Goal: Task Accomplishment & Management: Complete application form

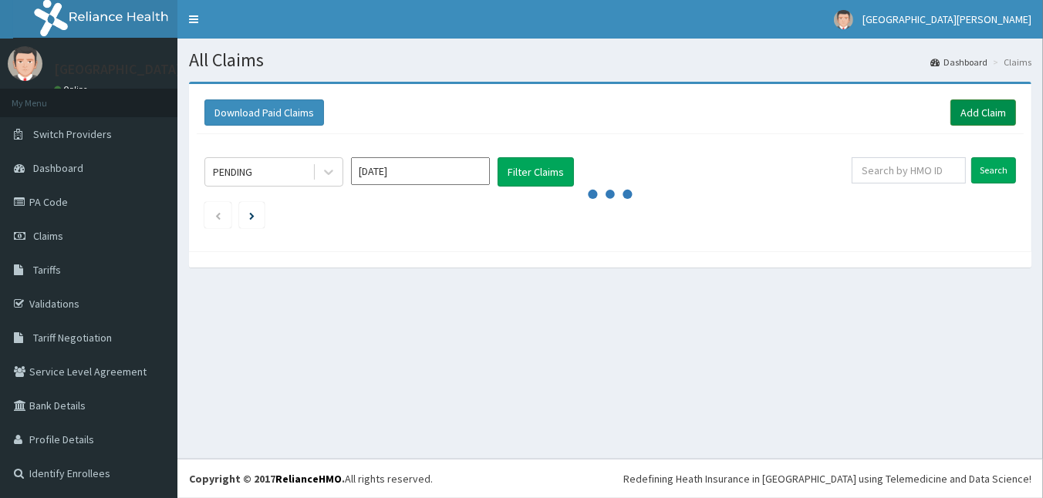
click at [990, 117] on link "Add Claim" at bounding box center [984, 113] width 66 height 26
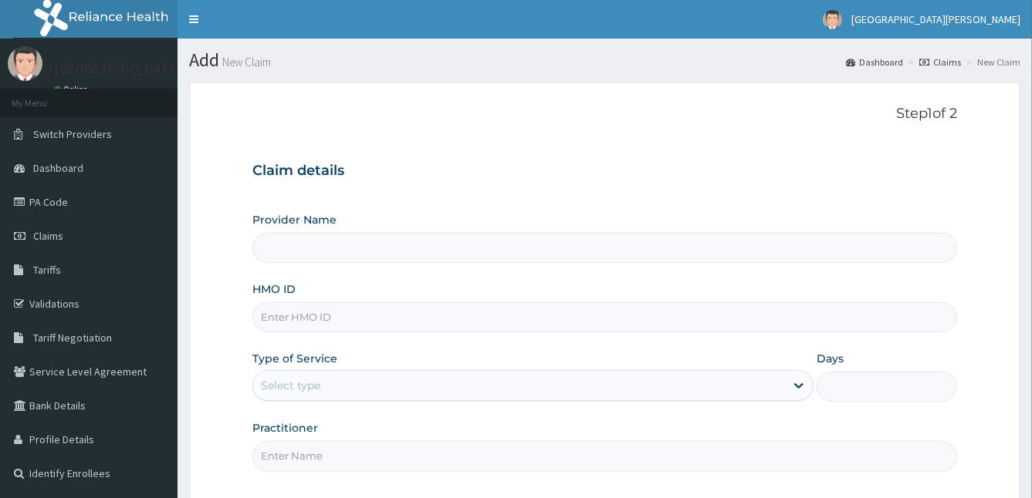
click at [439, 323] on input "HMO ID" at bounding box center [604, 317] width 705 height 30
type input "TL"
type input "St Anne's Memorial Hospital"
type input "TLN/10129/A"
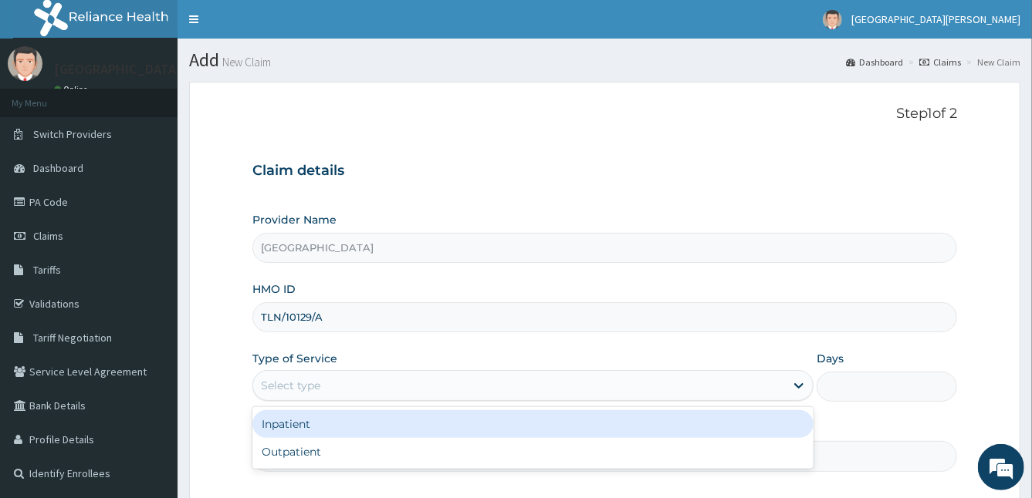
click at [303, 395] on div "Select type" at bounding box center [519, 385] width 532 height 25
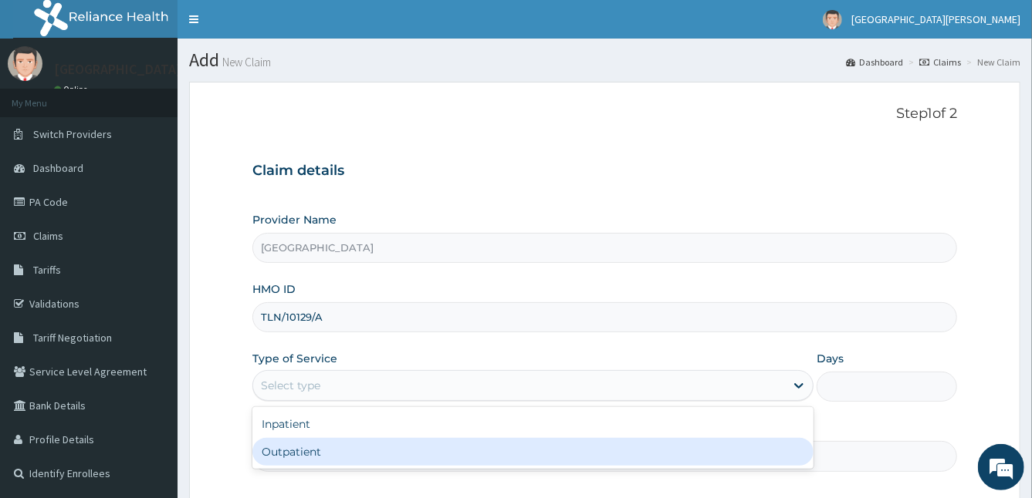
click at [312, 453] on div "Outpatient" at bounding box center [533, 452] width 562 height 28
type input "1"
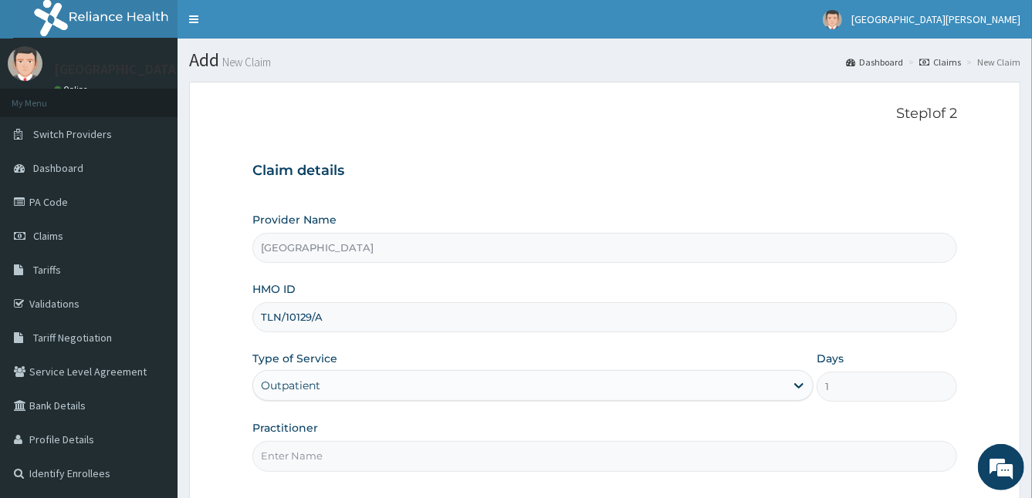
click at [312, 453] on input "Practitioner" at bounding box center [604, 456] width 705 height 30
type input "DR MIRACLE"
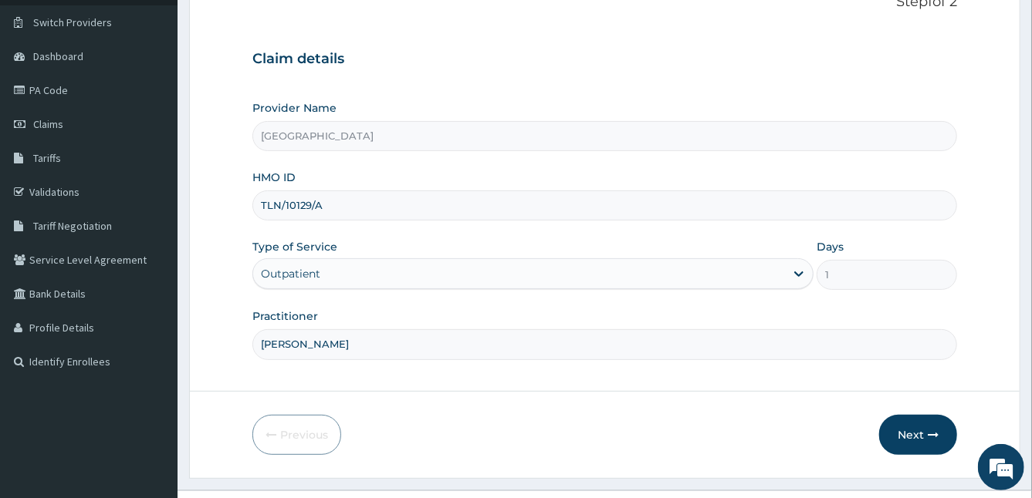
scroll to position [142, 0]
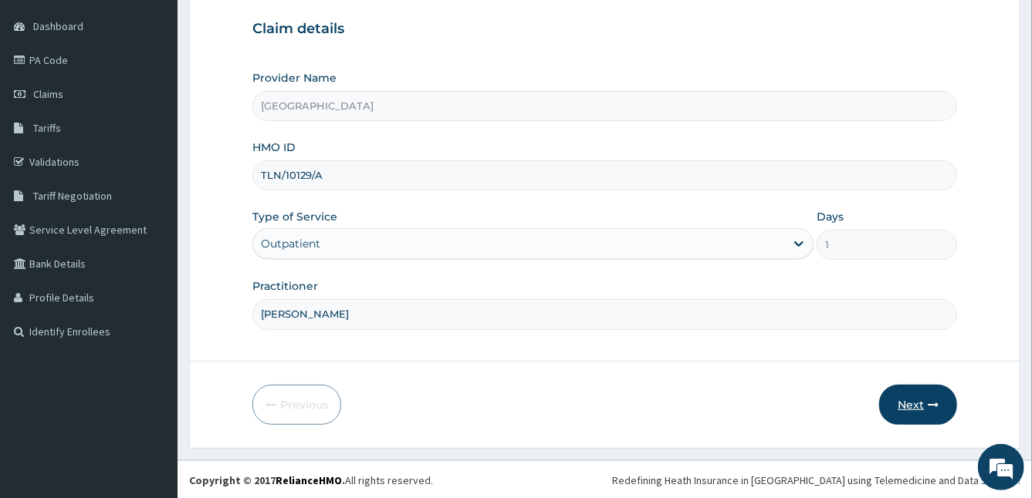
click at [917, 401] on button "Next" at bounding box center [918, 405] width 78 height 40
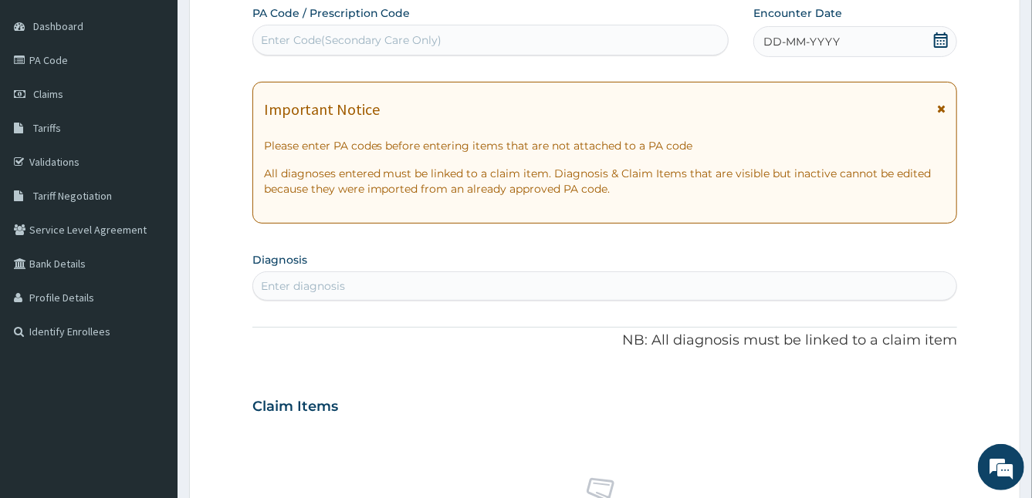
click at [806, 45] on span "DD-MM-YYYY" at bounding box center [801, 41] width 76 height 15
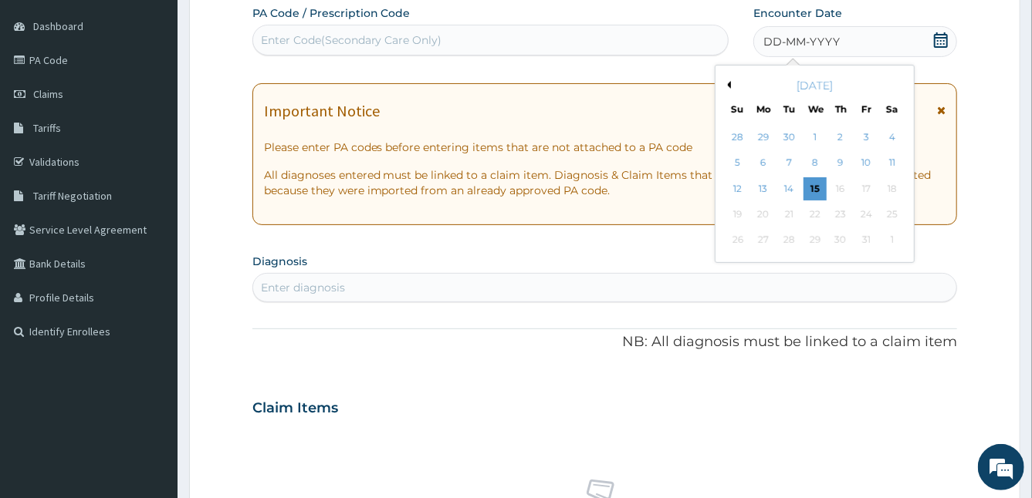
click at [806, 45] on span "DD-MM-YYYY" at bounding box center [801, 41] width 76 height 15
click at [816, 184] on div "15" at bounding box center [813, 188] width 23 height 23
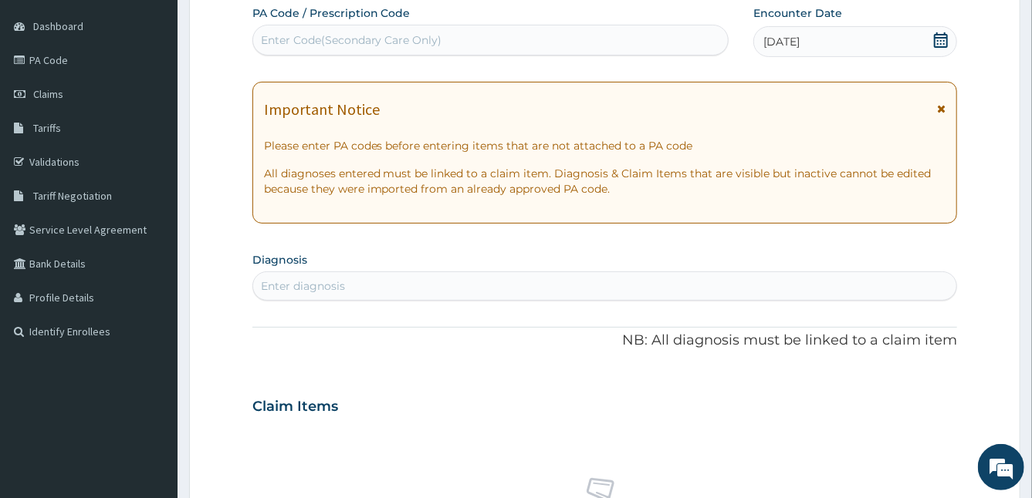
click at [312, 285] on div "Enter diagnosis" at bounding box center [303, 286] width 84 height 15
type input "MALARIA"
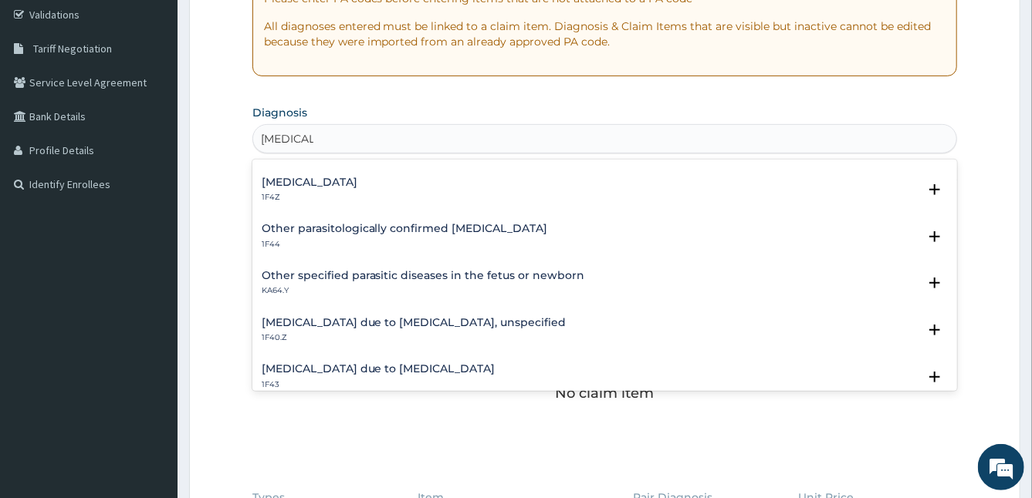
scroll to position [49, 0]
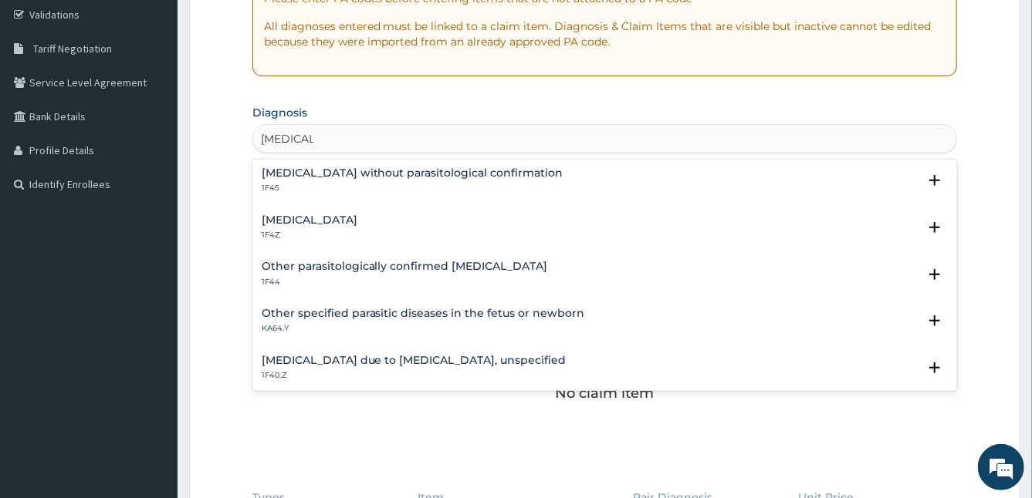
click at [335, 221] on h4 "Malaria, unspecified" at bounding box center [310, 221] width 96 height 12
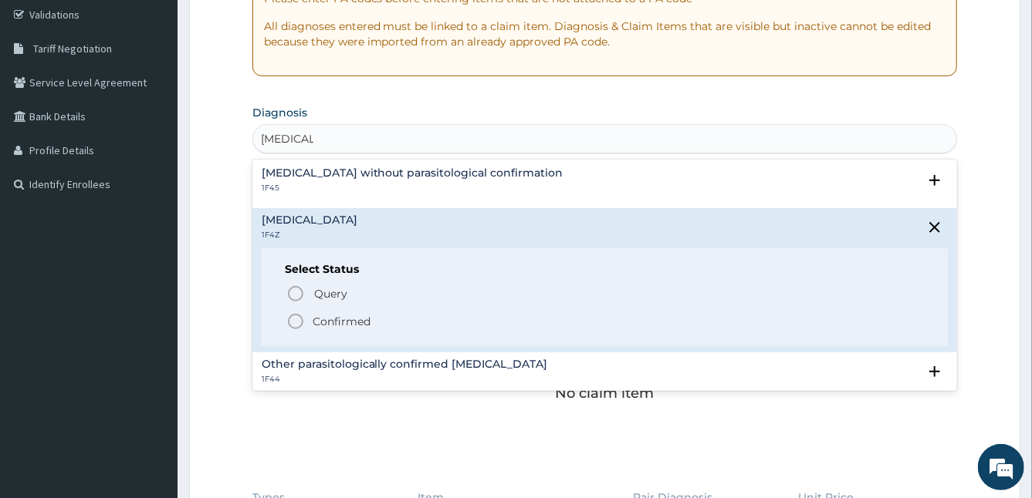
click at [291, 320] on icon "status option filled" at bounding box center [295, 321] width 19 height 19
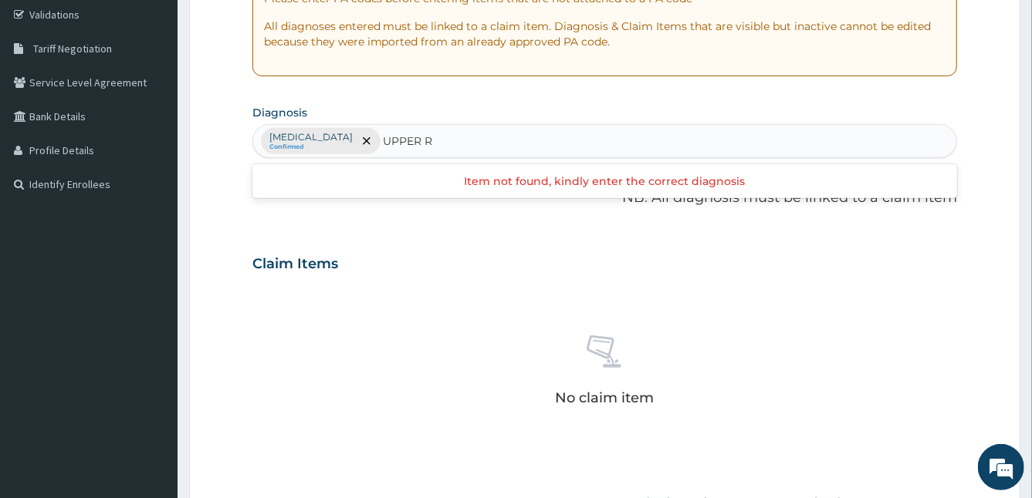
type input "UPPER"
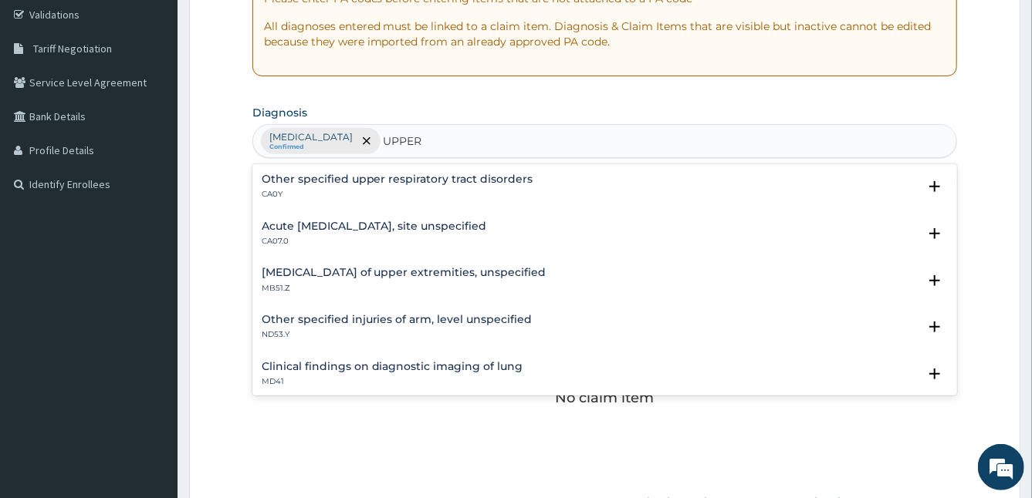
click at [387, 221] on h4 "Acute upper respiratory infection, site unspecified" at bounding box center [374, 227] width 225 height 12
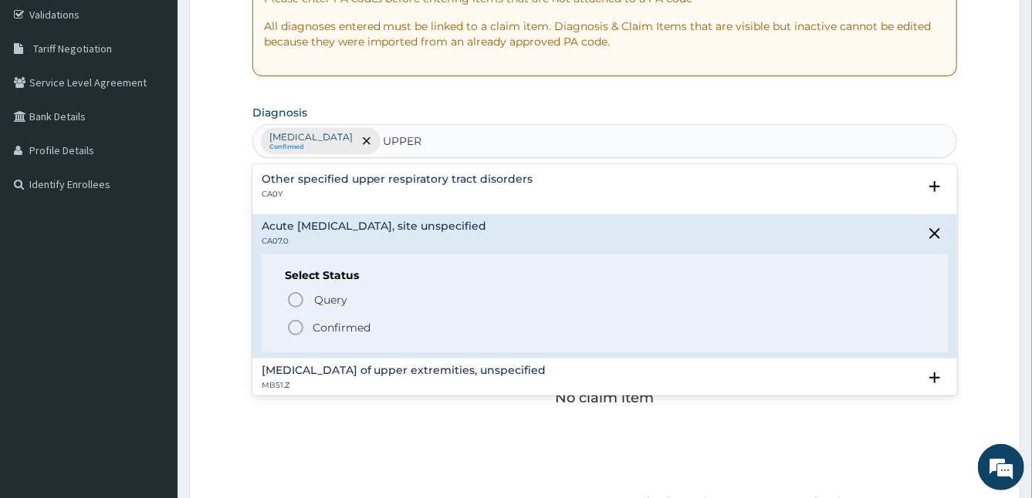
click at [295, 327] on icon "status option filled" at bounding box center [295, 328] width 19 height 19
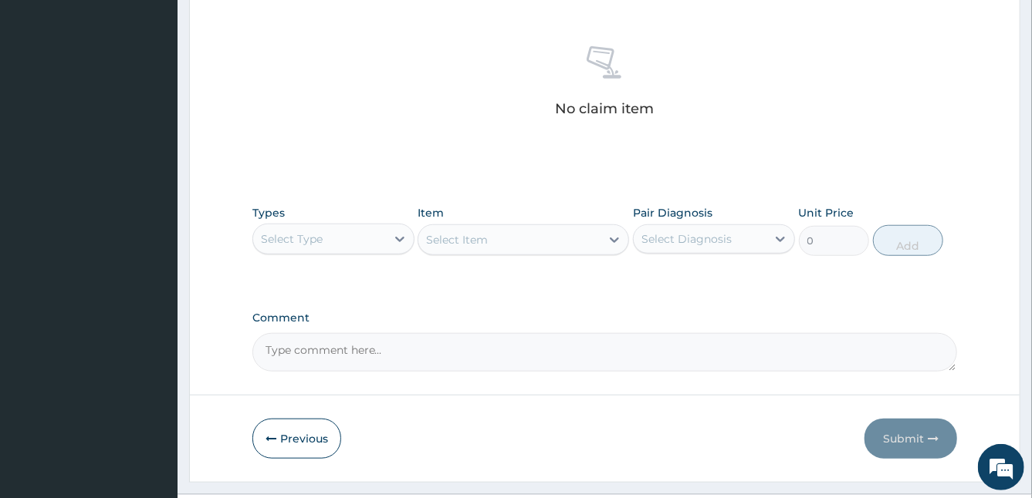
scroll to position [612, 0]
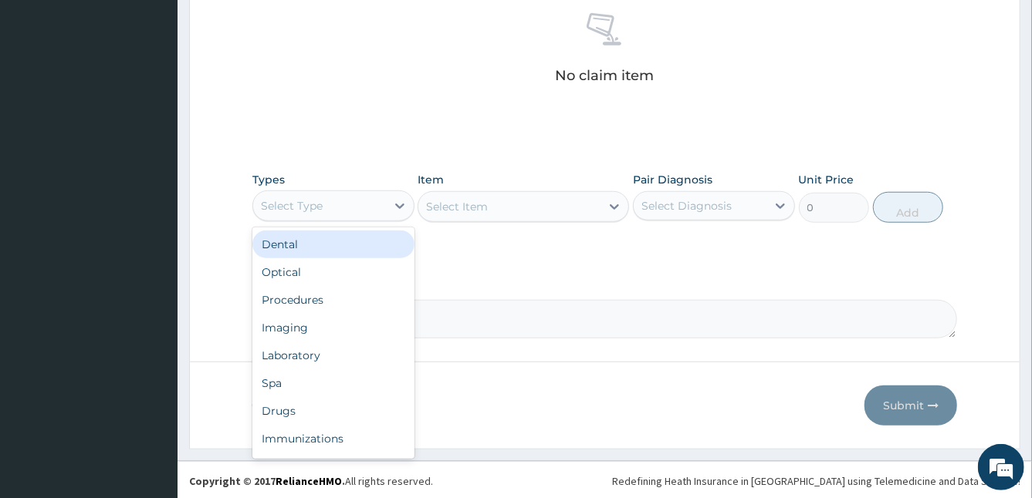
click at [360, 202] on div "Select Type" at bounding box center [319, 206] width 133 height 25
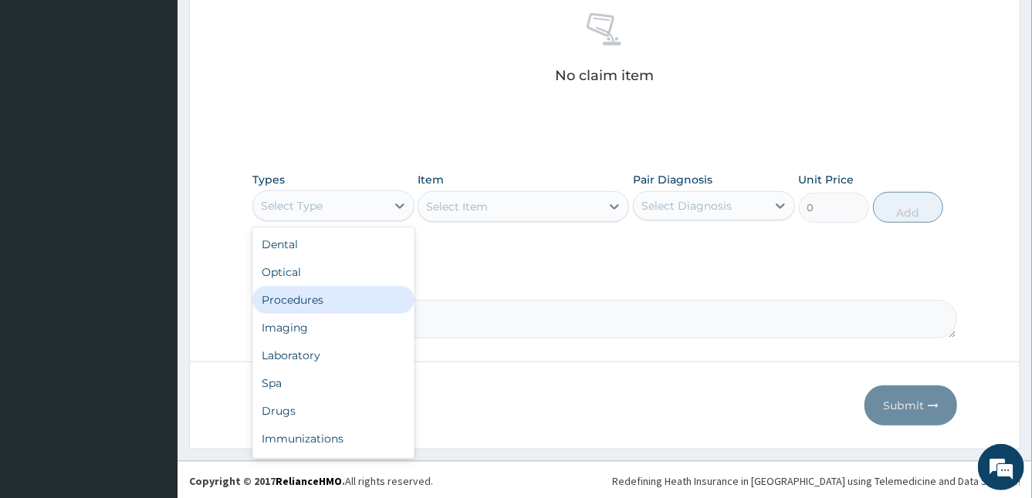
click at [322, 303] on div "Procedures" at bounding box center [333, 300] width 162 height 28
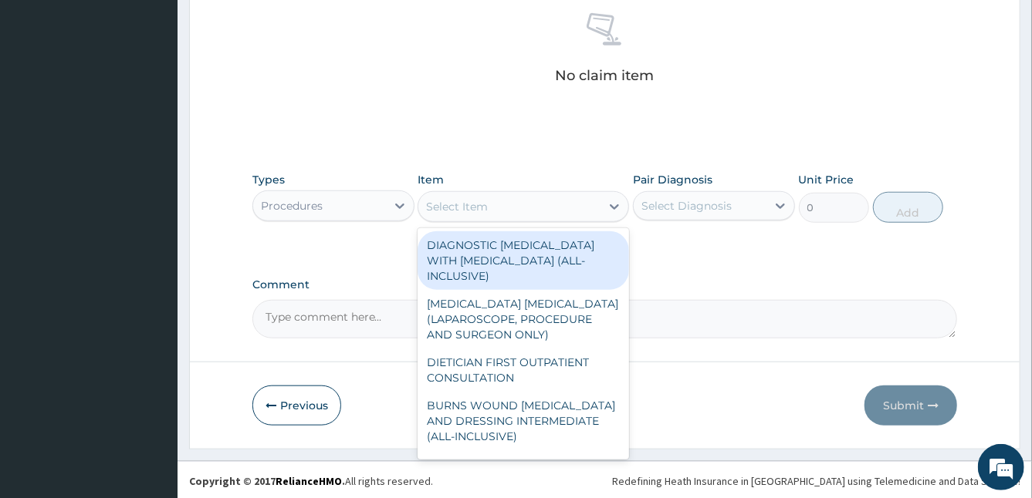
click at [496, 211] on div "Select Item" at bounding box center [509, 206] width 182 height 25
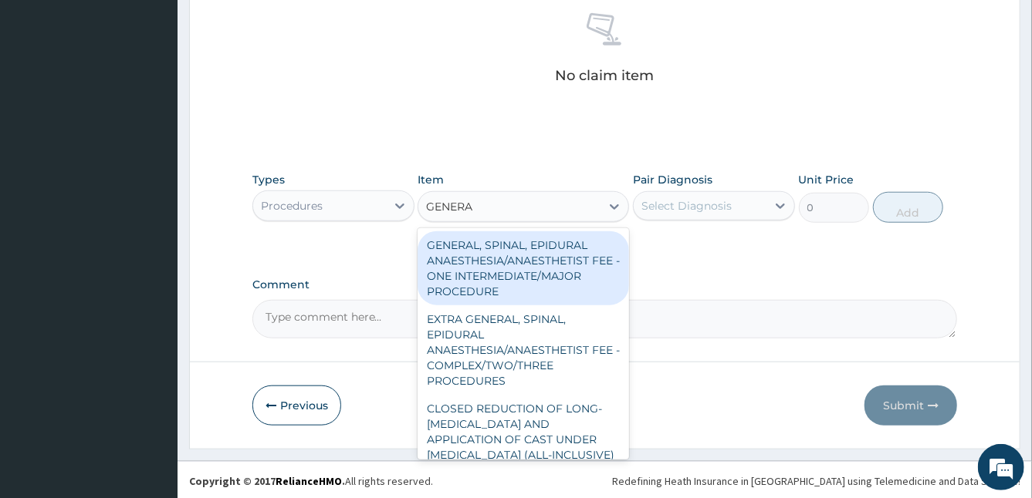
type input "GENERAL"
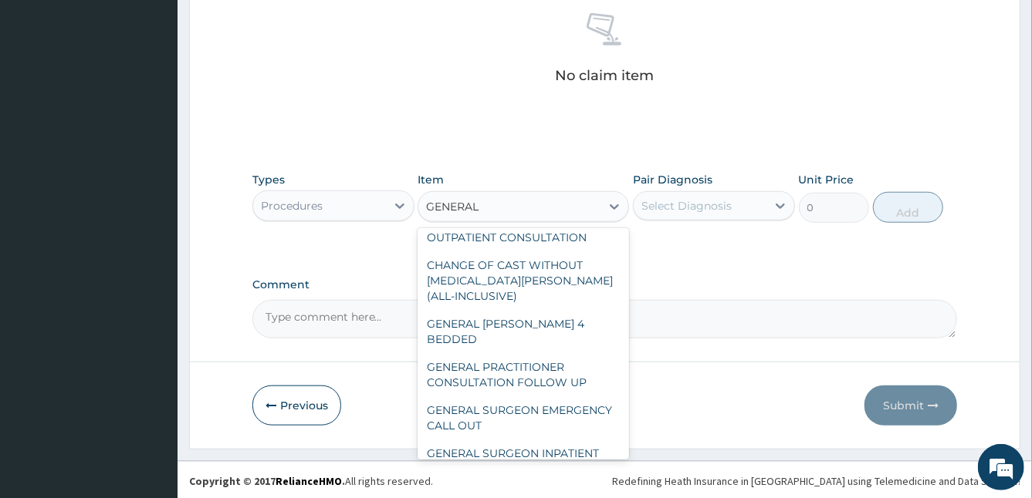
scroll to position [432, 0]
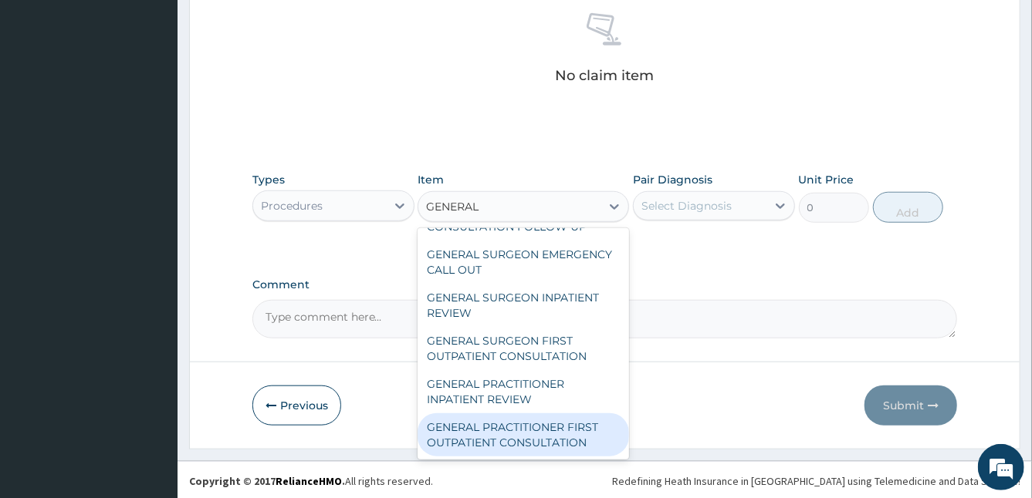
click at [545, 420] on div "GENERAL PRACTITIONER FIRST OUTPATIENT CONSULTATION" at bounding box center [522, 435] width 211 height 43
type input "3750"
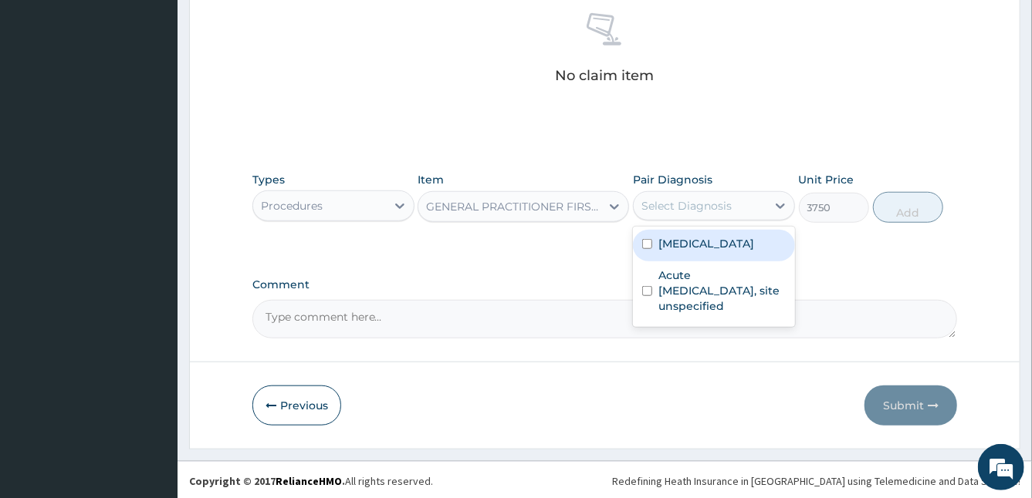
drag, startPoint x: 745, startPoint y: 208, endPoint x: 709, endPoint y: 247, distance: 52.4
click at [709, 221] on div "option Malaria, unspecified focused, 1 of 2. 2 results available. Use Up and Do…" at bounding box center [714, 205] width 162 height 29
click at [709, 247] on label "Malaria, unspecified" at bounding box center [706, 243] width 96 height 15
checkbox input "true"
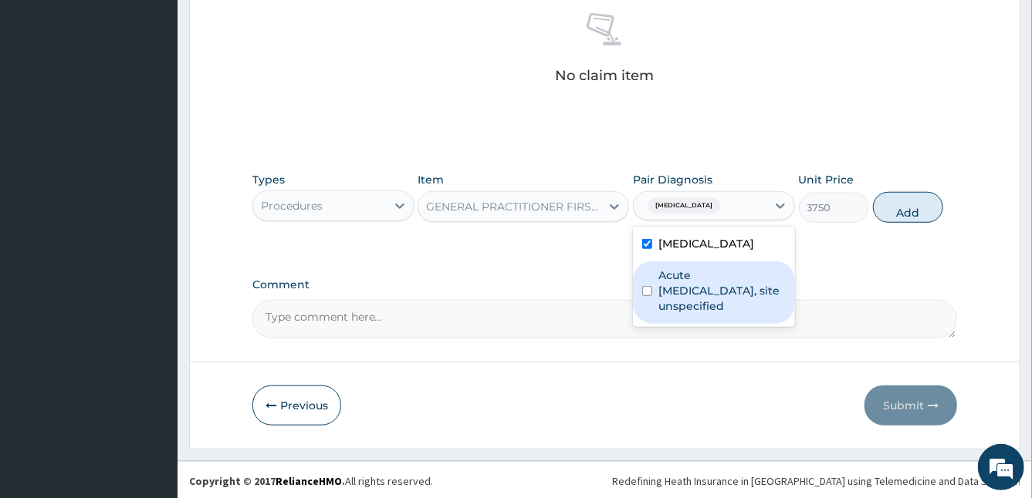
click at [708, 285] on label "Acute upper respiratory infection, site unspecified" at bounding box center [721, 291] width 127 height 46
checkbox input "true"
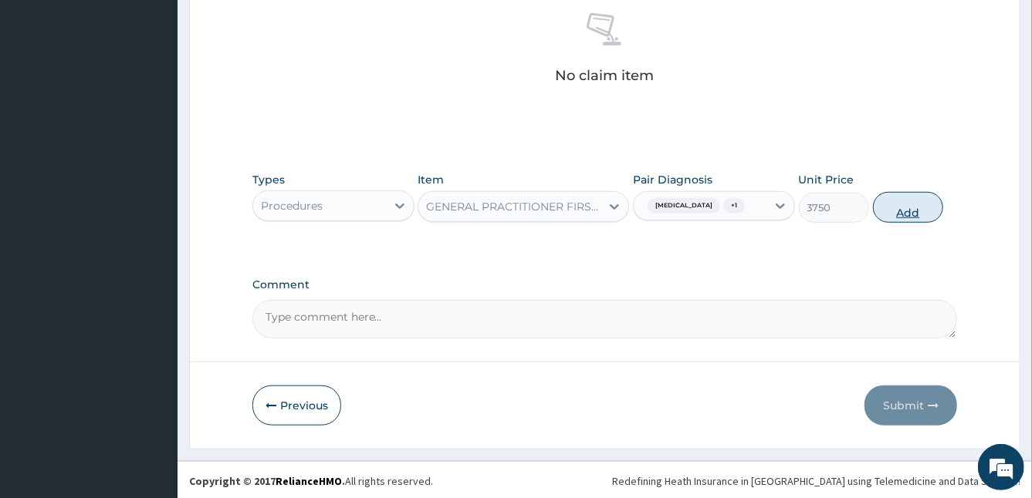
click at [932, 210] on button "Add" at bounding box center [908, 207] width 70 height 31
type input "0"
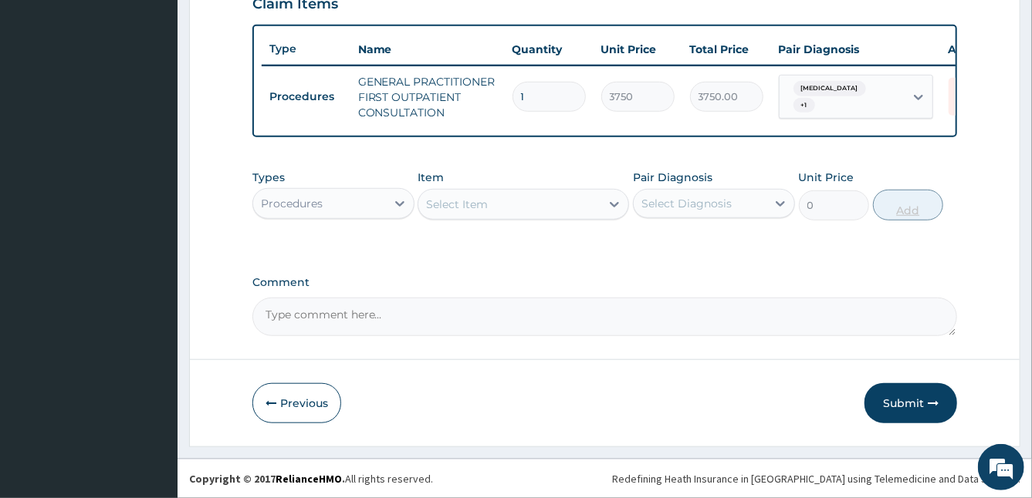
scroll to position [557, 0]
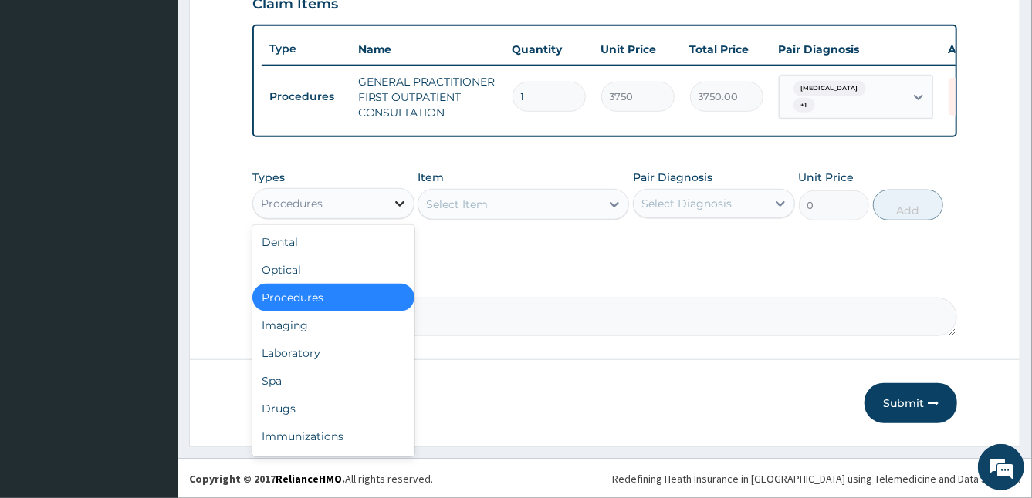
click at [389, 202] on div at bounding box center [400, 204] width 28 height 28
click at [339, 349] on div "Laboratory" at bounding box center [333, 354] width 162 height 28
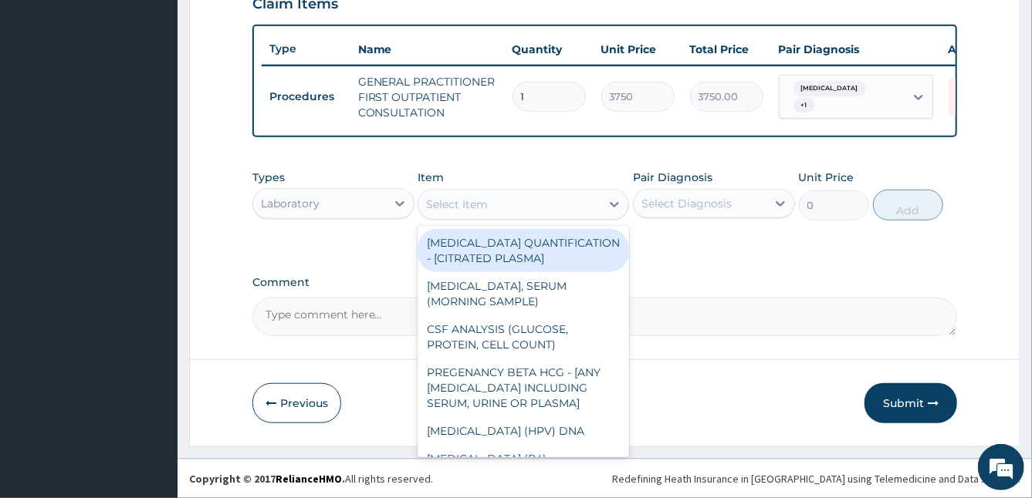
click at [501, 205] on div "Select Item" at bounding box center [509, 204] width 182 height 25
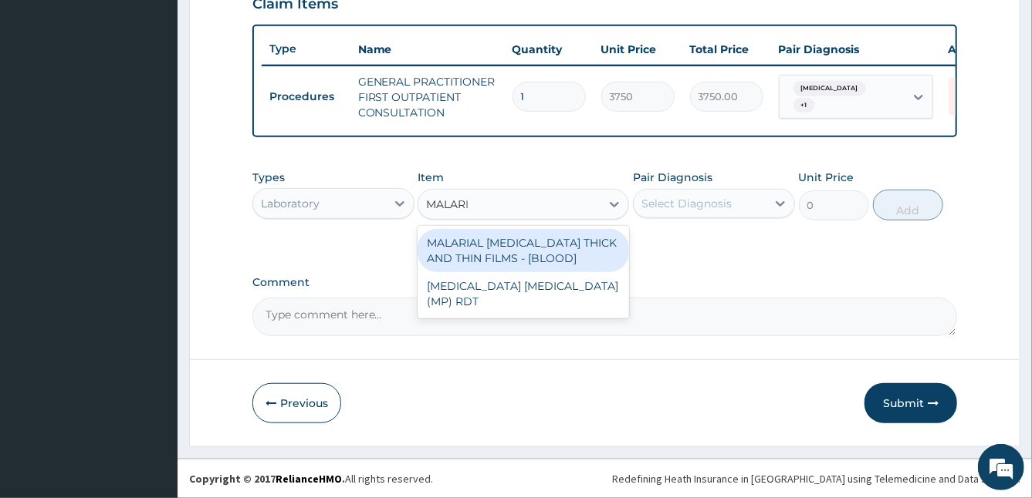
type input "MALARIA"
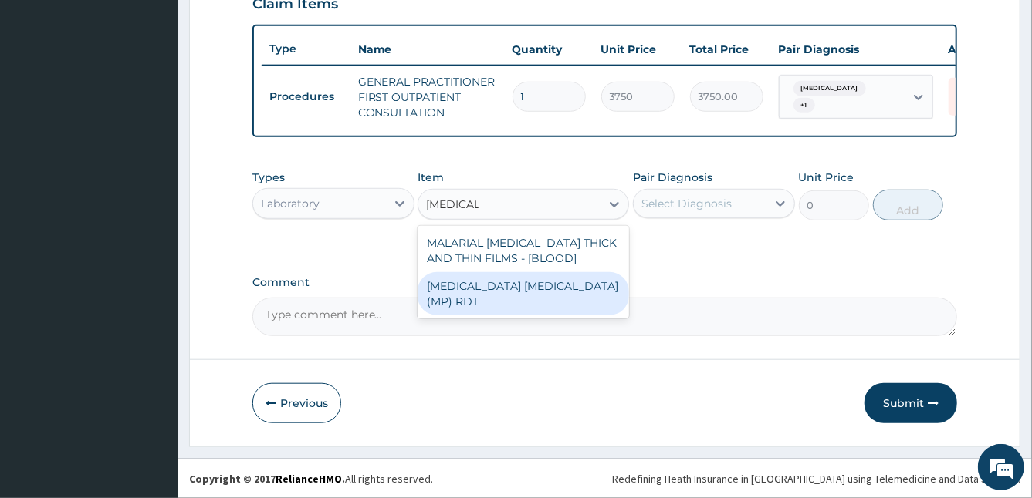
click at [528, 286] on div "MALARIA PARASITE (MP) RDT" at bounding box center [522, 293] width 211 height 43
type input "2000"
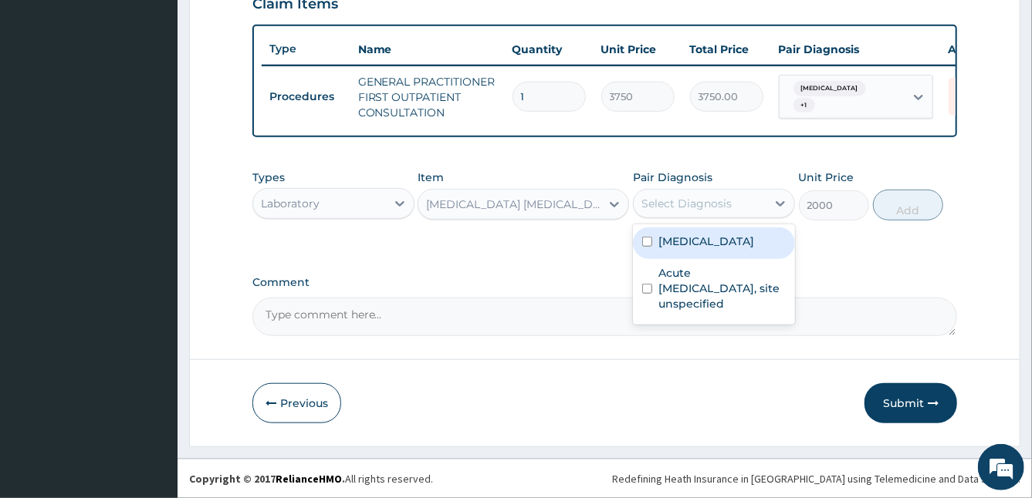
click at [697, 207] on div "Select Diagnosis" at bounding box center [686, 203] width 90 height 15
click at [684, 244] on label "Malaria, unspecified" at bounding box center [706, 241] width 96 height 15
checkbox input "true"
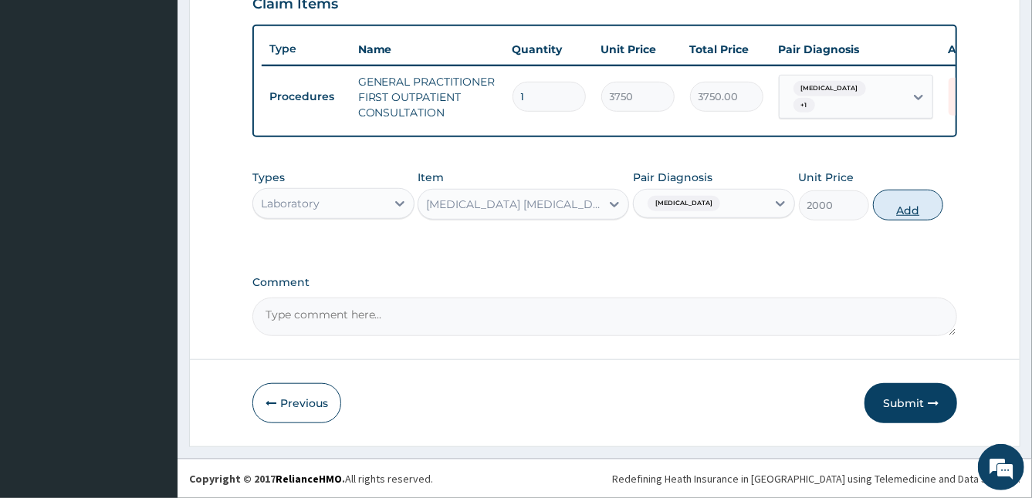
click at [904, 204] on button "Add" at bounding box center [908, 205] width 70 height 31
type input "0"
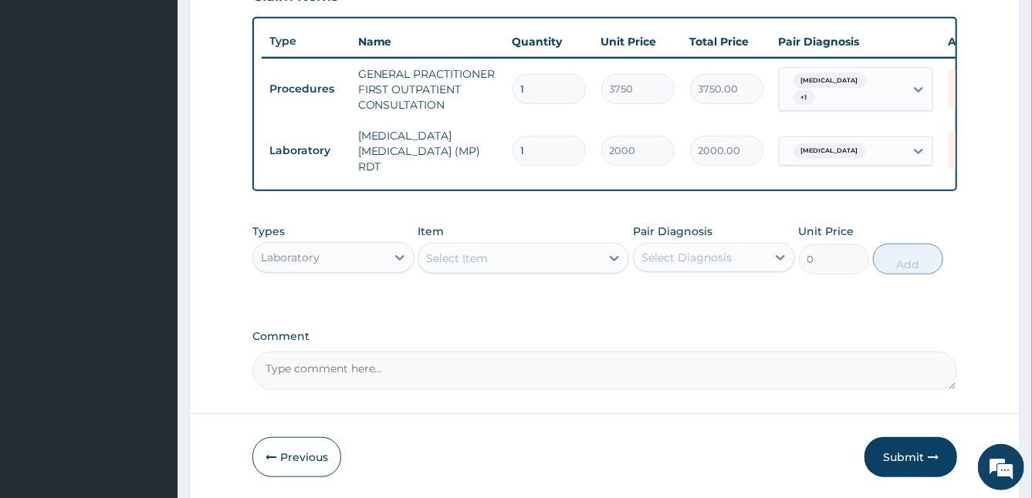
scroll to position [610, 0]
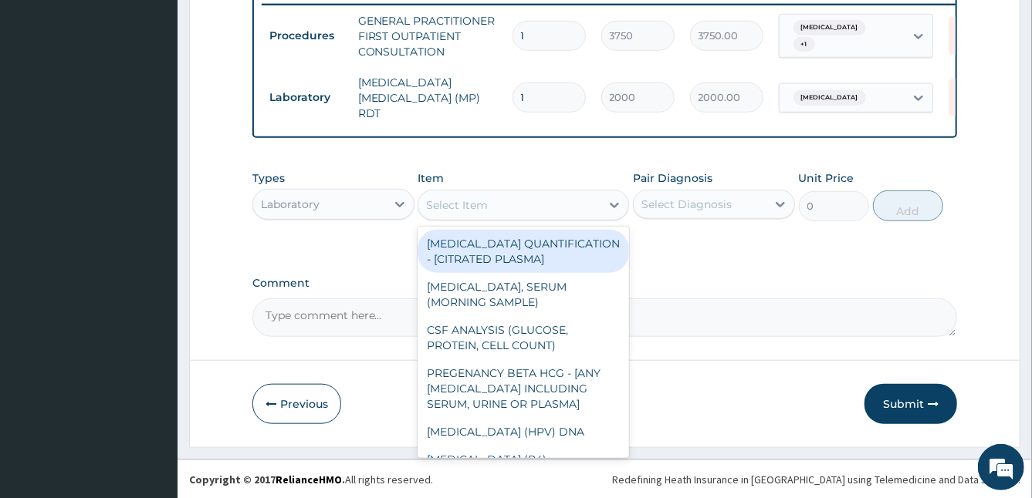
click at [447, 214] on div "Select Item" at bounding box center [509, 205] width 182 height 25
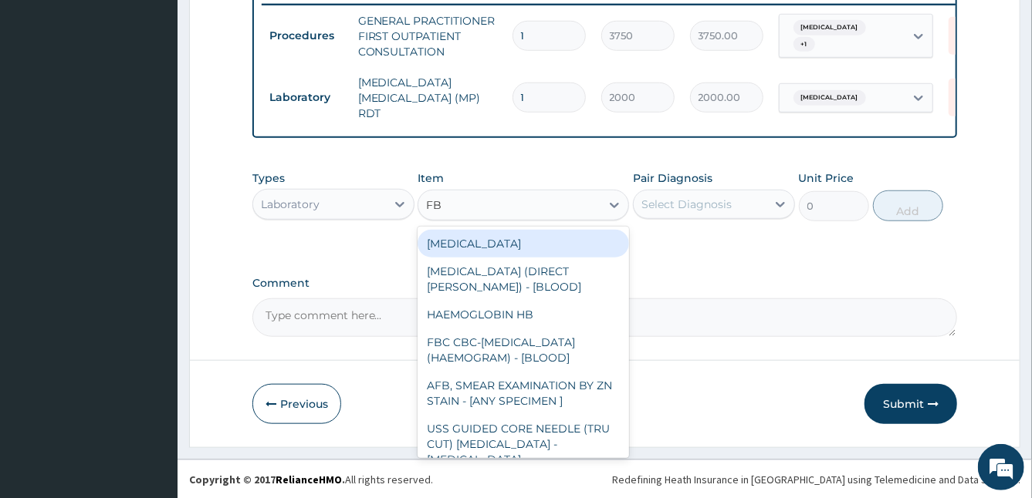
type input "FBC"
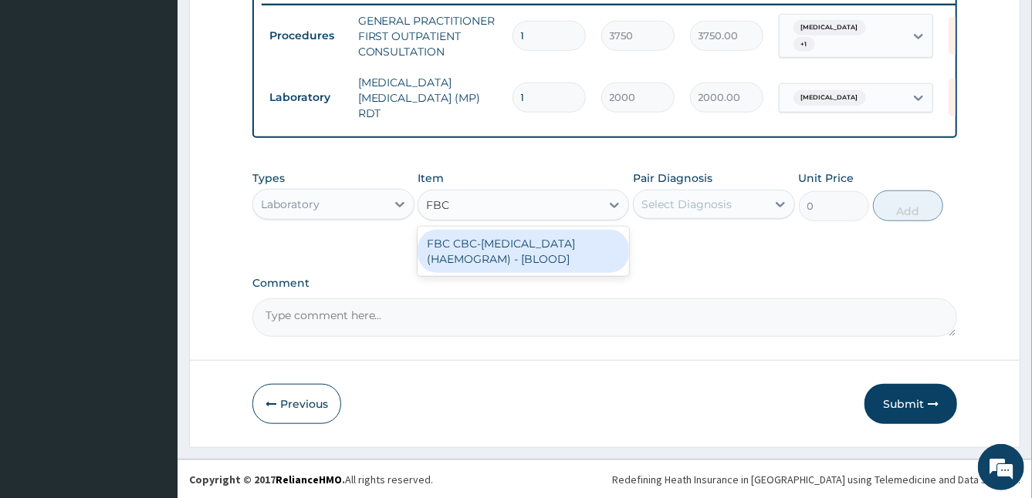
click at [535, 257] on div "FBC CBC-COMPLETE BLOOD COUNT (HAEMOGRAM) - [BLOOD]" at bounding box center [522, 251] width 211 height 43
type input "5000"
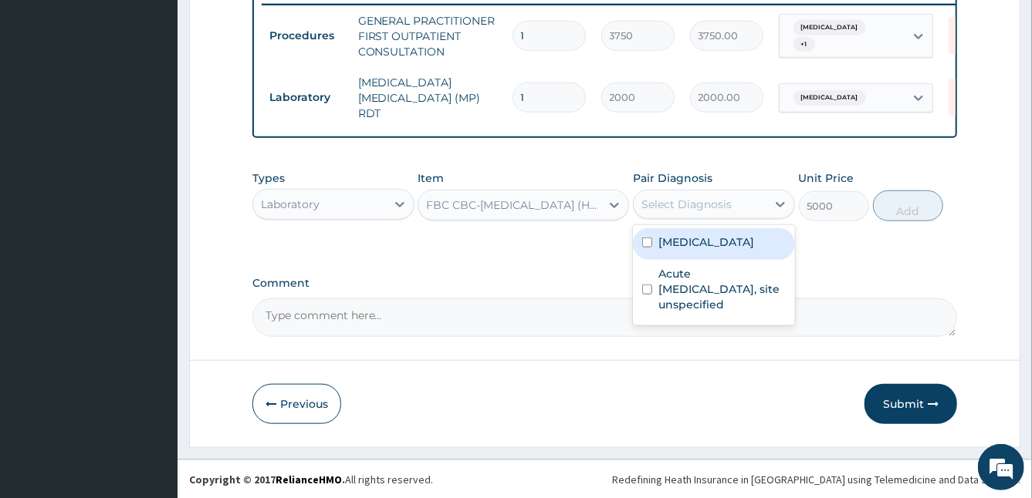
click at [679, 213] on div "Select Diagnosis" at bounding box center [699, 204] width 133 height 25
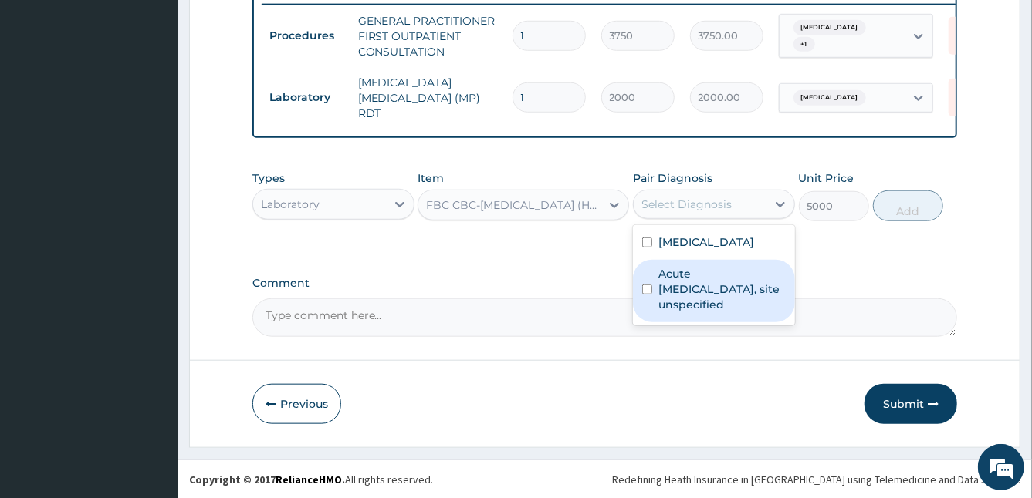
click at [665, 274] on label "Acute upper respiratory infection, site unspecified" at bounding box center [721, 289] width 127 height 46
checkbox input "true"
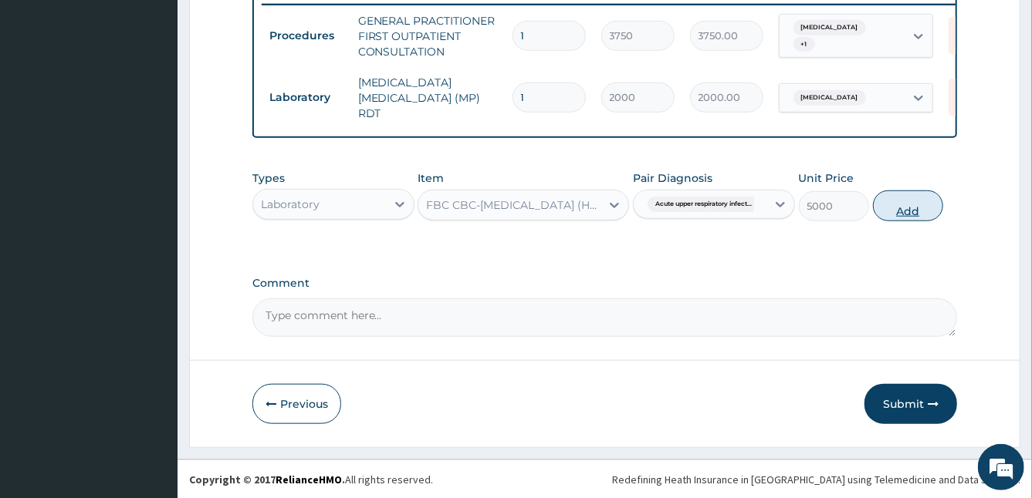
click at [885, 204] on button "Add" at bounding box center [908, 206] width 70 height 31
type input "0"
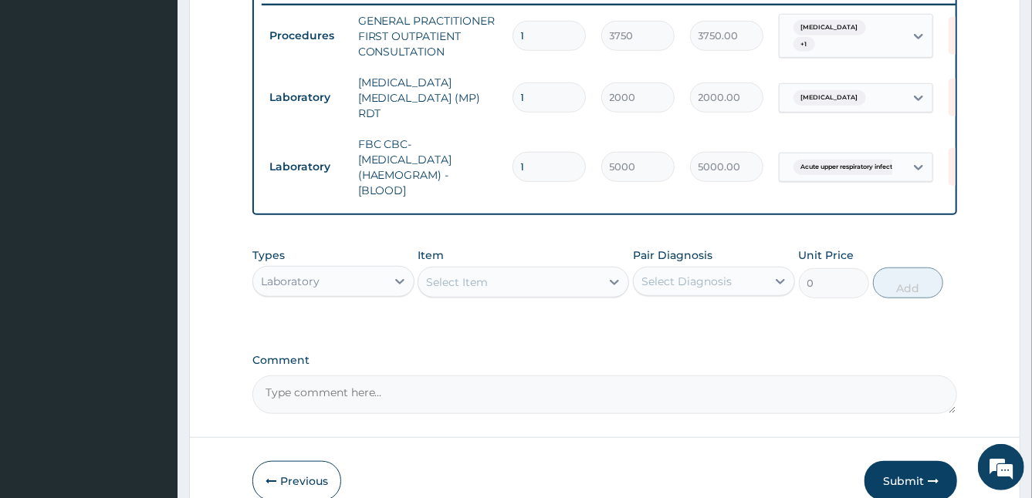
scroll to position [687, 0]
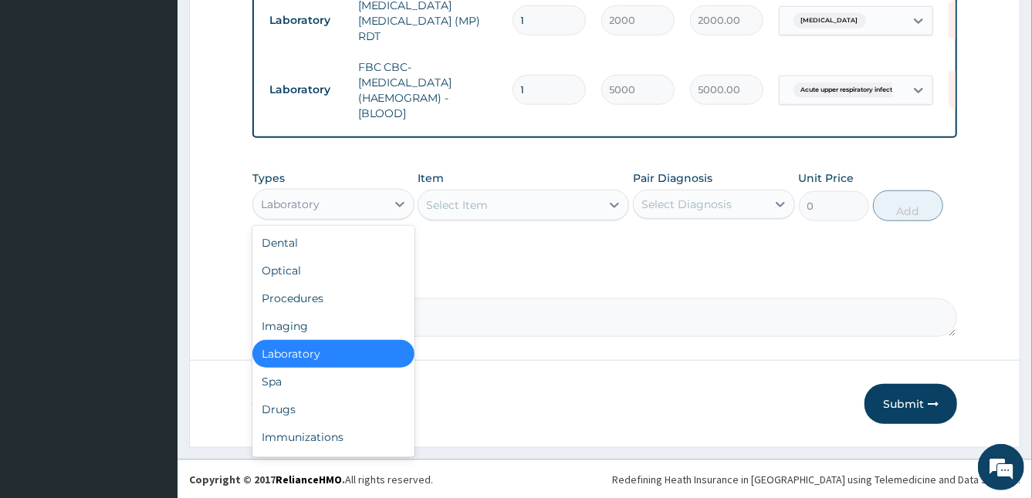
click at [337, 201] on div "Laboratory" at bounding box center [319, 204] width 133 height 25
click at [353, 407] on div "Drugs" at bounding box center [333, 410] width 162 height 28
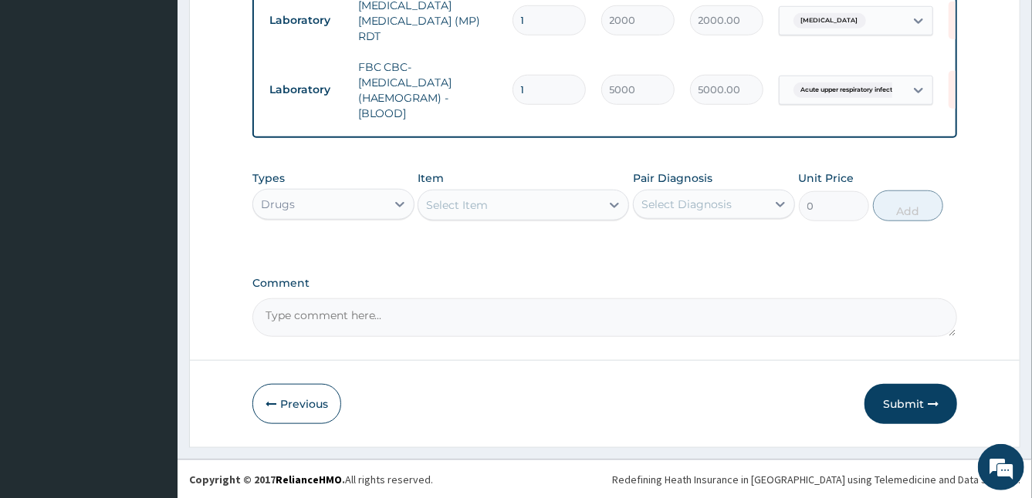
click at [729, 242] on div "Types option Drugs, selected. Select is focused ,type to refine list, press Dow…" at bounding box center [604, 208] width 705 height 90
click at [571, 204] on div "Select Item" at bounding box center [509, 205] width 182 height 25
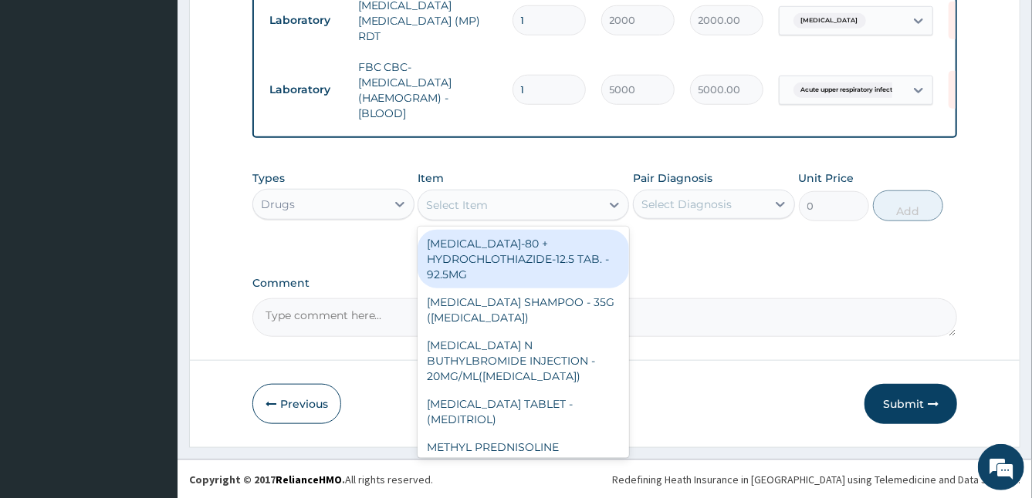
type input "G"
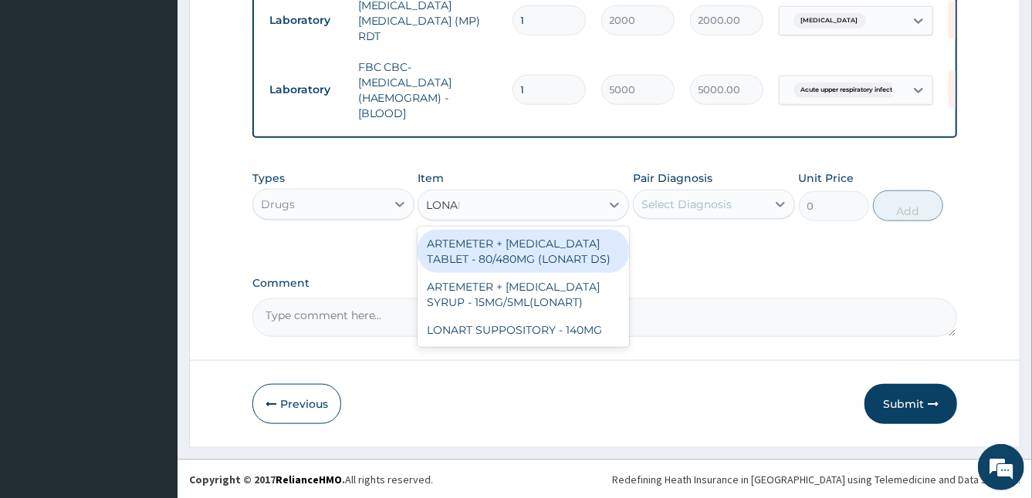
type input "LONART"
click at [500, 258] on div "ARTEMETER + LUMEFANTRINE TABLET - 80/480MG (LONART DS)" at bounding box center [522, 251] width 211 height 43
type input "588"
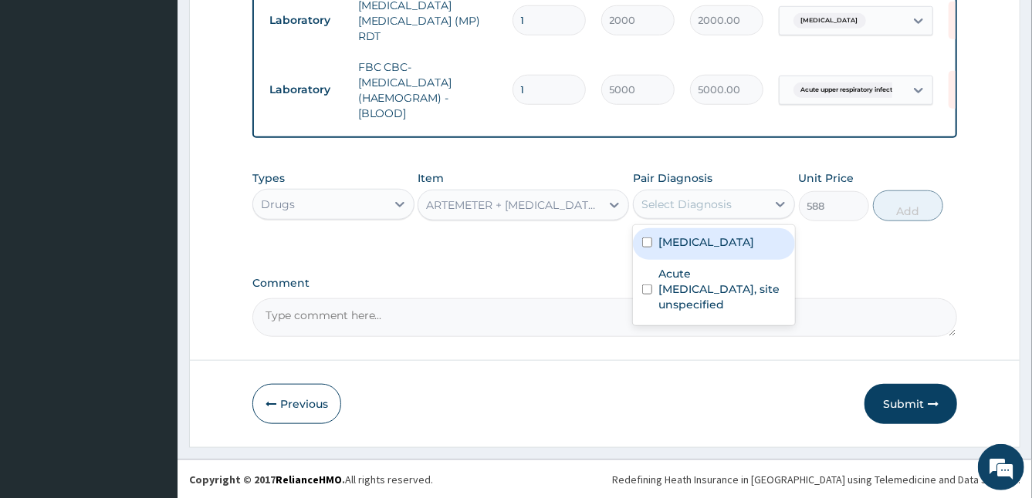
click at [701, 206] on div "Select Diagnosis" at bounding box center [686, 204] width 90 height 15
click at [685, 255] on div "Malaria, unspecified" at bounding box center [714, 244] width 162 height 32
checkbox input "true"
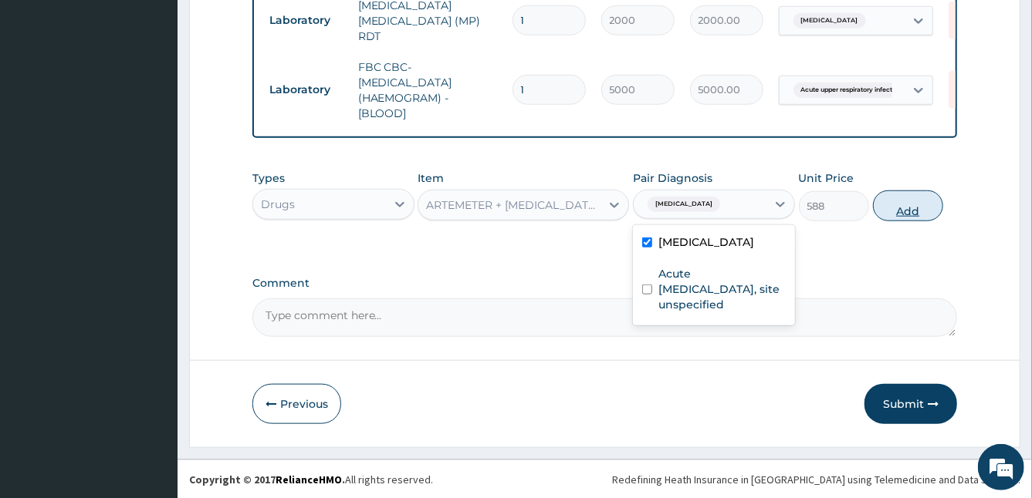
click at [901, 205] on button "Add" at bounding box center [908, 206] width 70 height 31
type input "0"
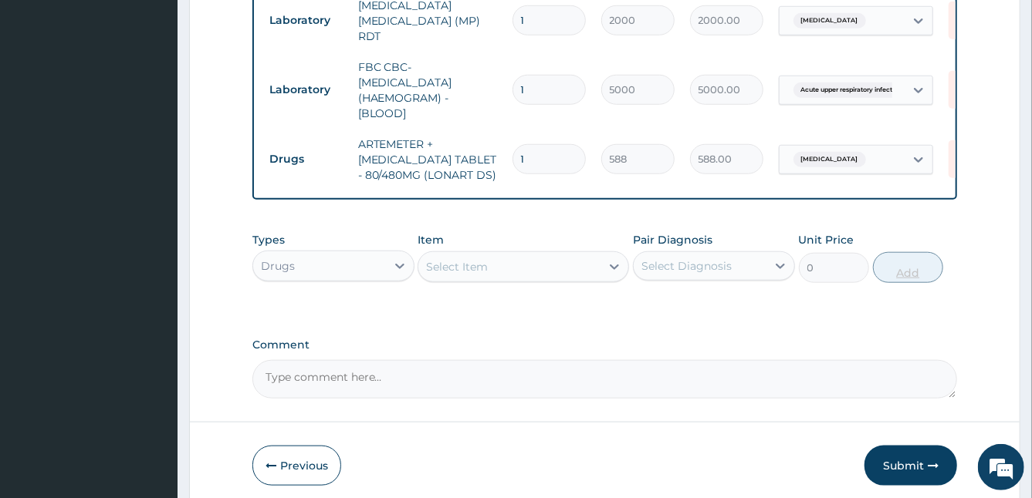
type input "0.00"
type input "6"
type input "3528.00"
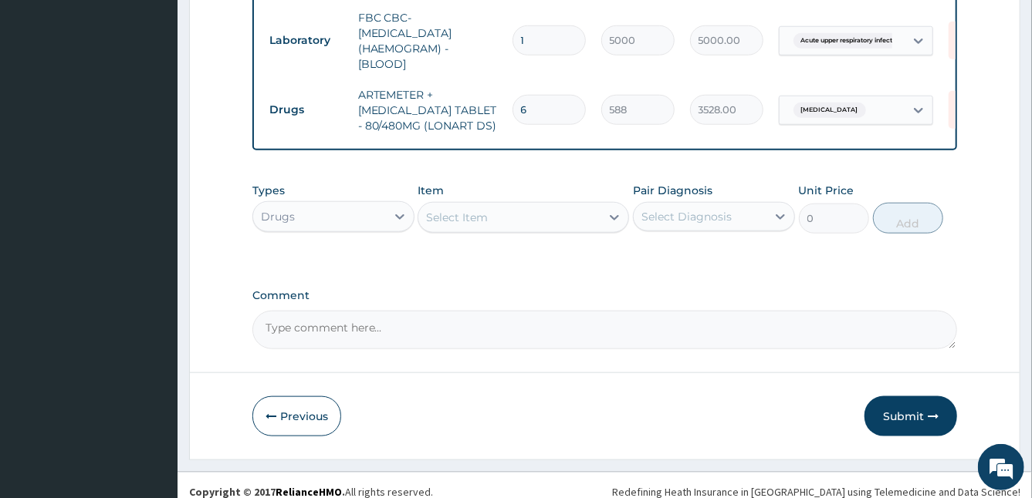
scroll to position [749, 0]
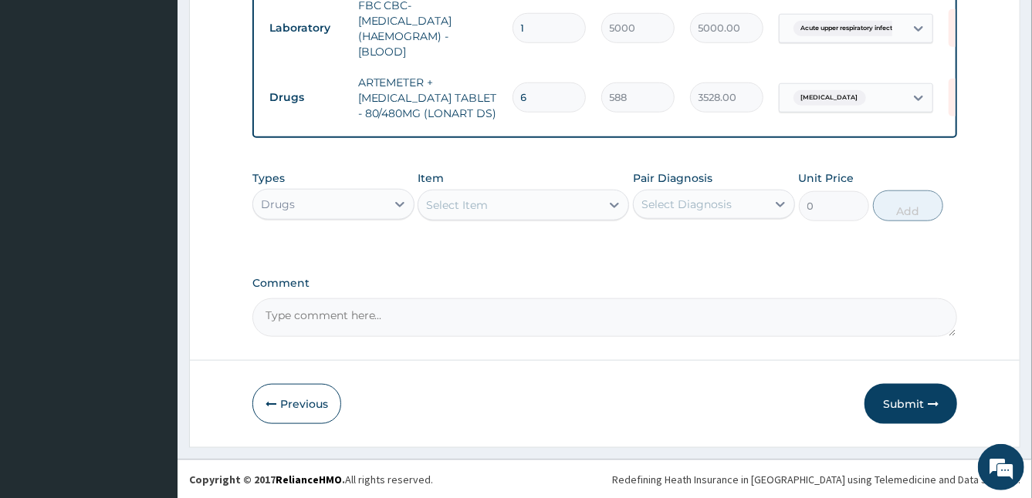
type input "6"
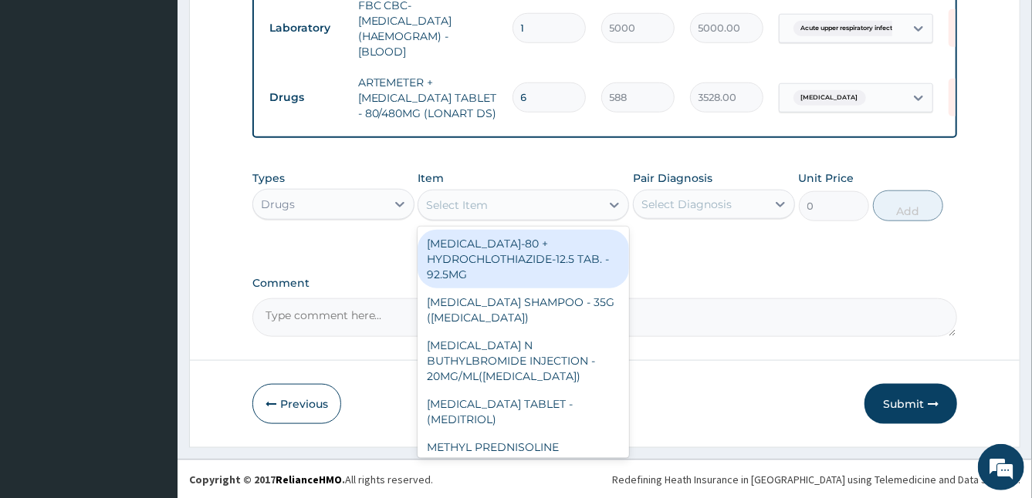
click at [470, 202] on div "Select Item" at bounding box center [457, 205] width 62 height 15
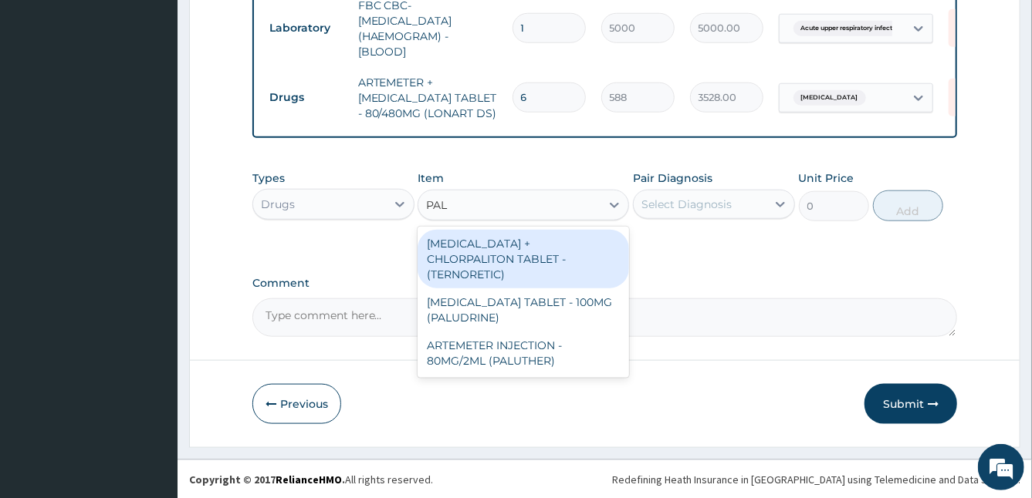
type input "PALU"
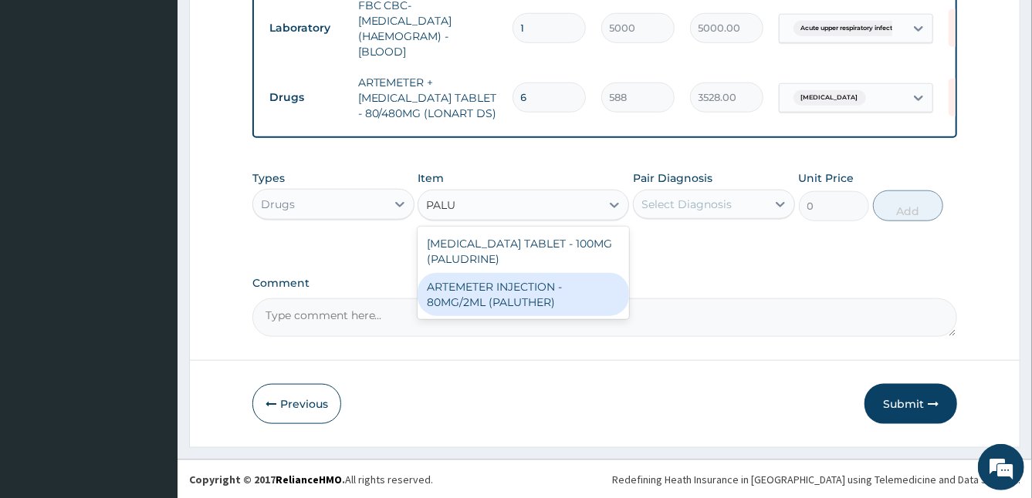
click at [581, 302] on div "ARTEMETER INJECTION - 80MG/2ML (PALUTHER)" at bounding box center [522, 294] width 211 height 43
type input "700"
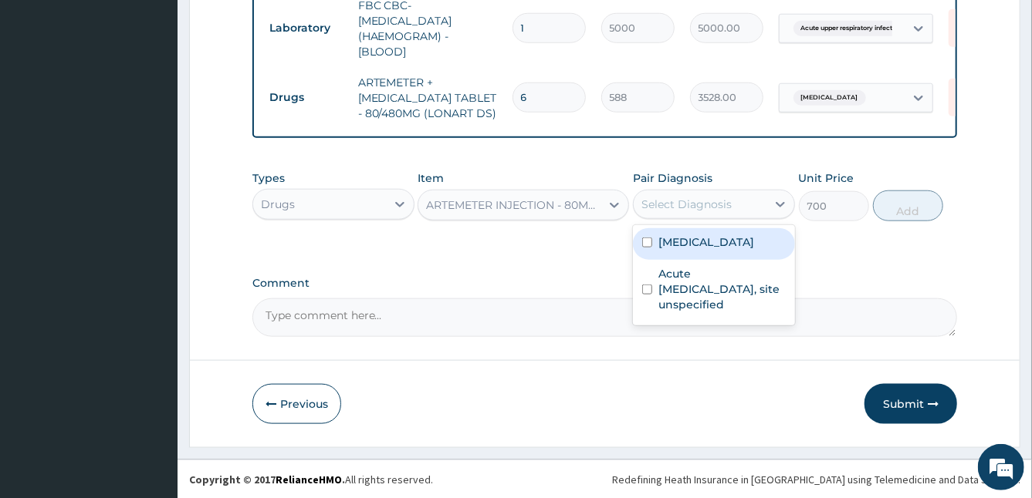
click at [641, 211] on div "Select Diagnosis" at bounding box center [686, 204] width 90 height 15
click at [675, 250] on div "Malaria, unspecified" at bounding box center [714, 244] width 162 height 32
checkbox input "true"
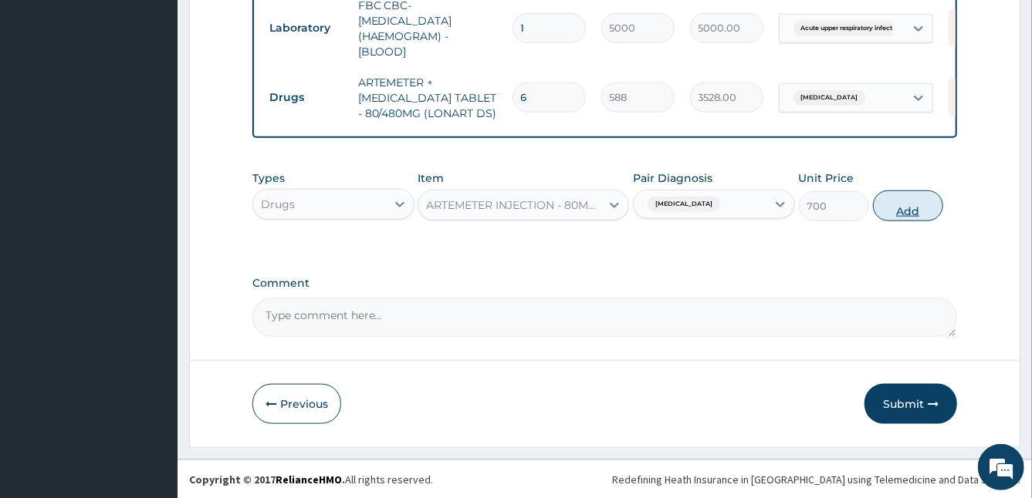
click at [914, 208] on button "Add" at bounding box center [908, 206] width 70 height 31
type input "0"
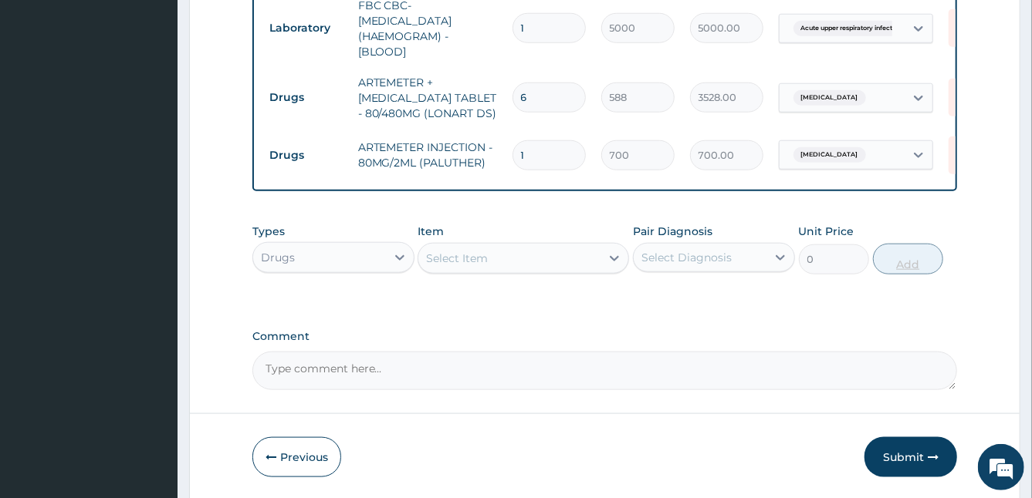
type input "0.00"
type input "3"
type input "2100.00"
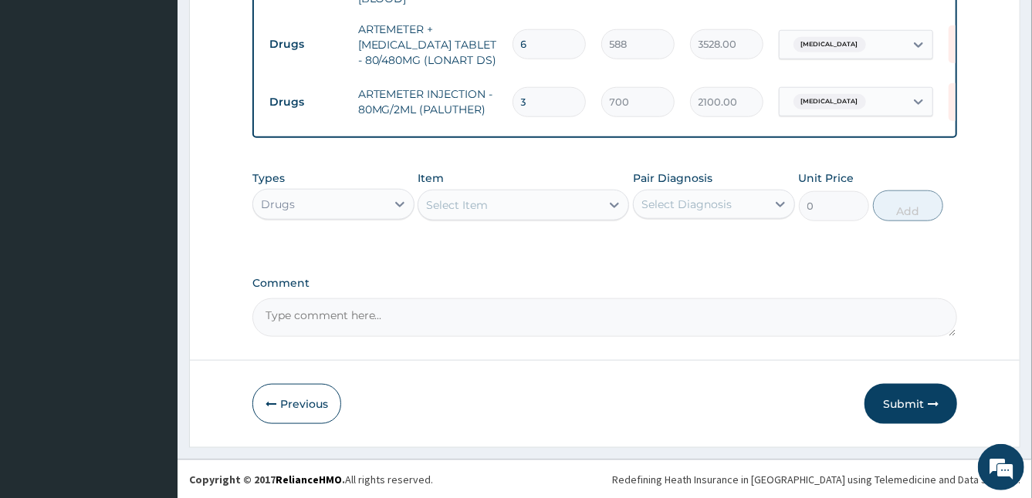
type input "3"
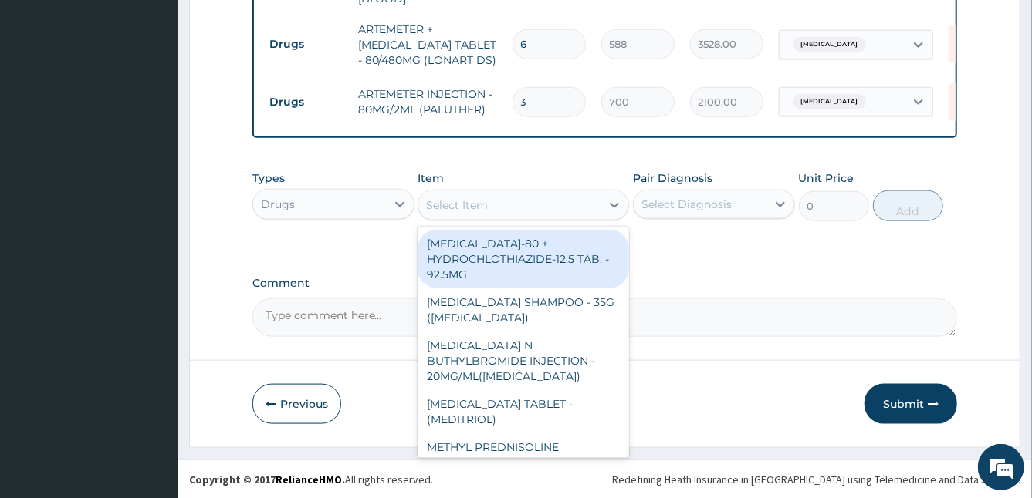
click at [451, 209] on div "Select Item" at bounding box center [457, 205] width 62 height 15
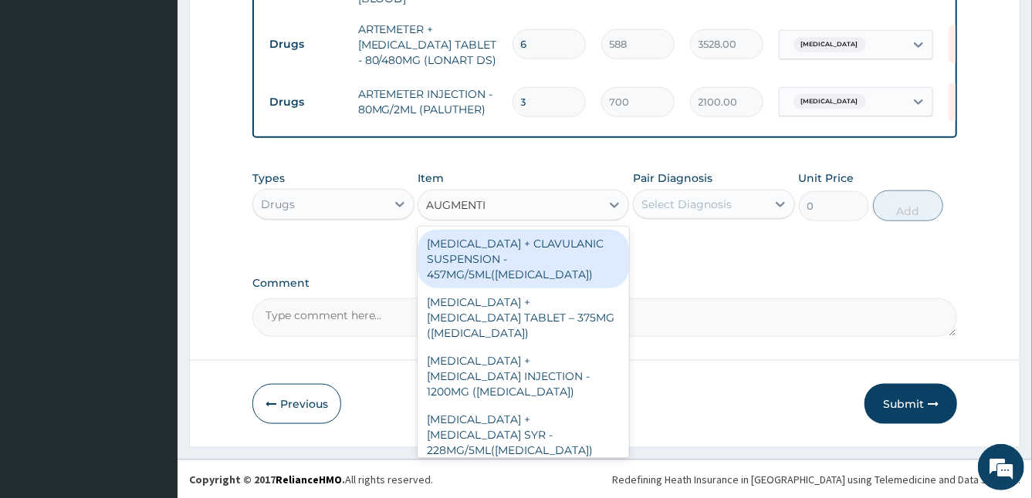
type input "AUGMENTIN"
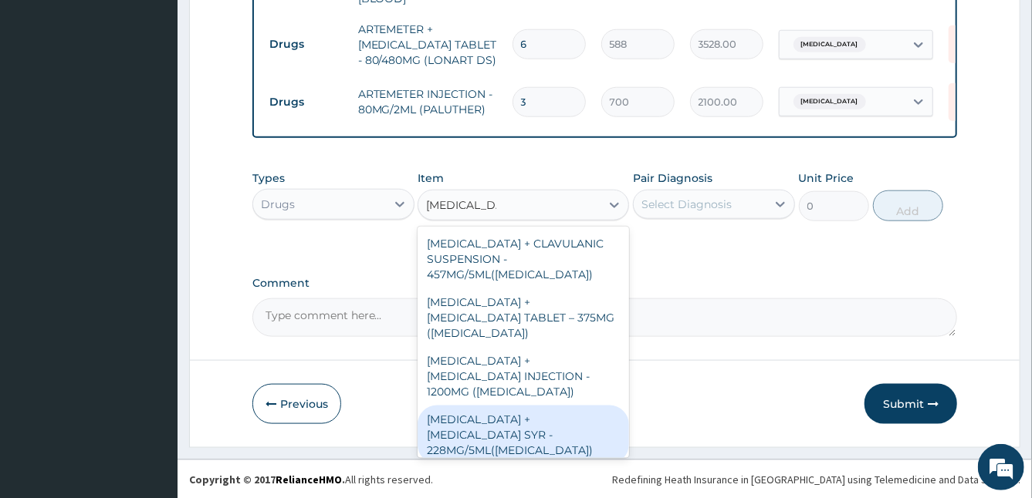
scroll to position [67, 0]
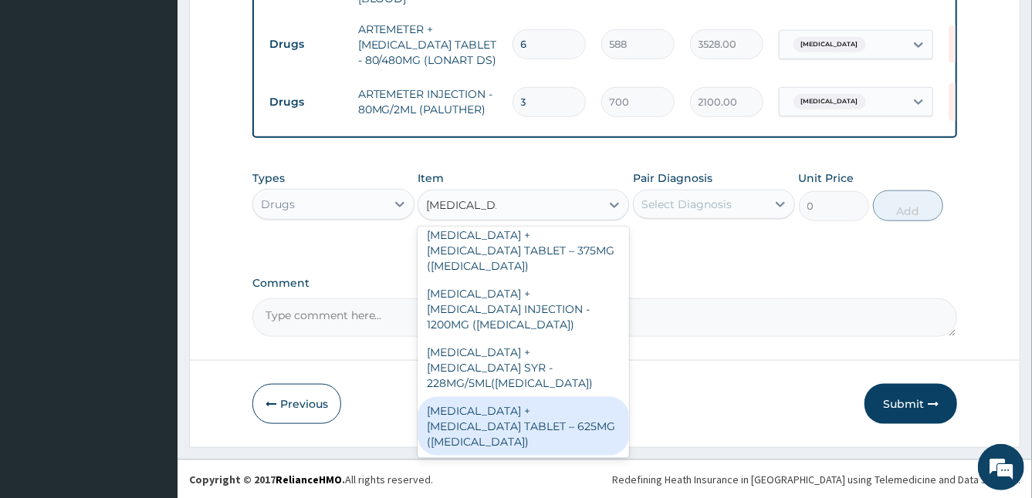
click at [586, 420] on div "AMOXICILLIN + CLAVULANIC ACID TABLET – 625MG (AUGMENTIN)" at bounding box center [522, 426] width 211 height 59
type input "672"
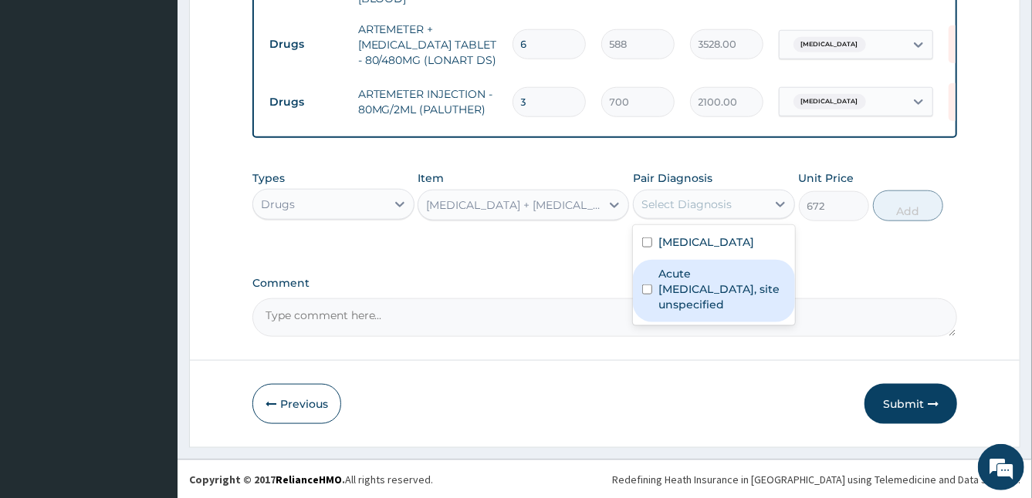
drag, startPoint x: 728, startPoint y: 201, endPoint x: 738, endPoint y: 276, distance: 76.4
click at [738, 219] on div "option Malaria, unspecified, selected. option Acute upper respiratory infection…" at bounding box center [714, 204] width 162 height 29
click at [738, 276] on label "Acute upper respiratory infection, site unspecified" at bounding box center [721, 289] width 127 height 46
checkbox input "true"
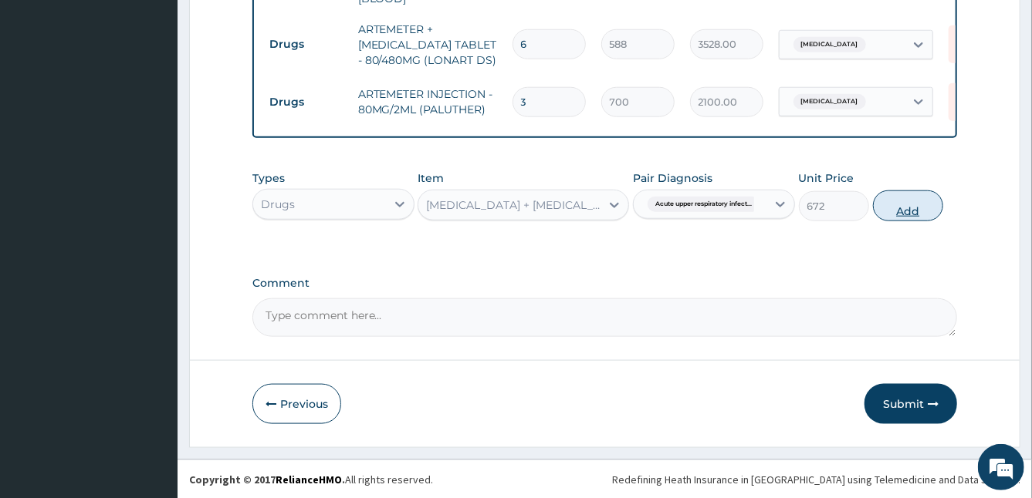
click at [894, 211] on button "Add" at bounding box center [908, 206] width 70 height 31
type input "0"
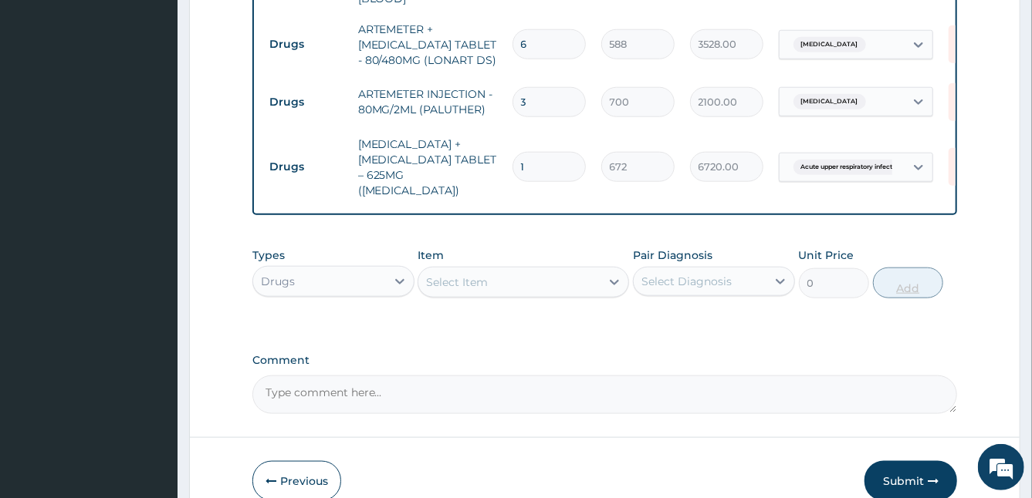
type input "10"
type input "6720.00"
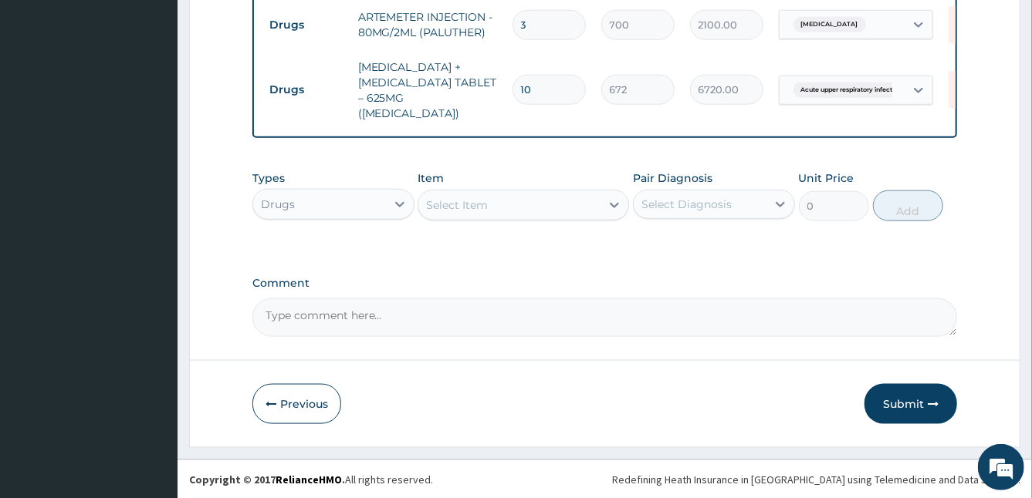
type input "10"
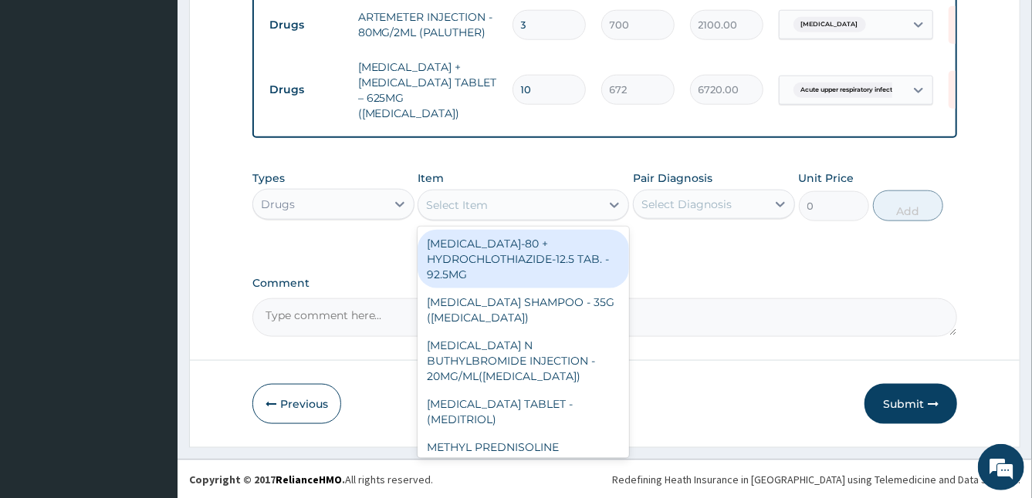
click at [527, 194] on div "Select Item" at bounding box center [509, 205] width 182 height 25
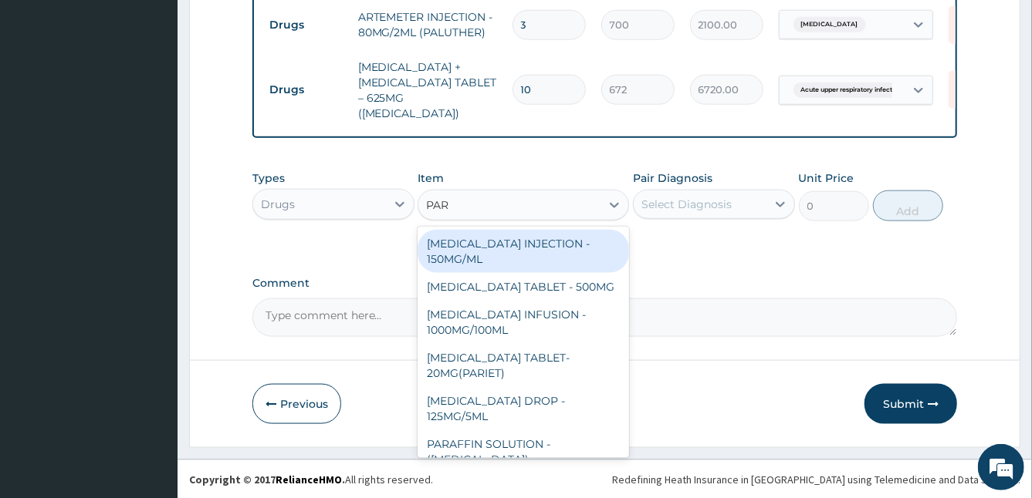
type input "PARA"
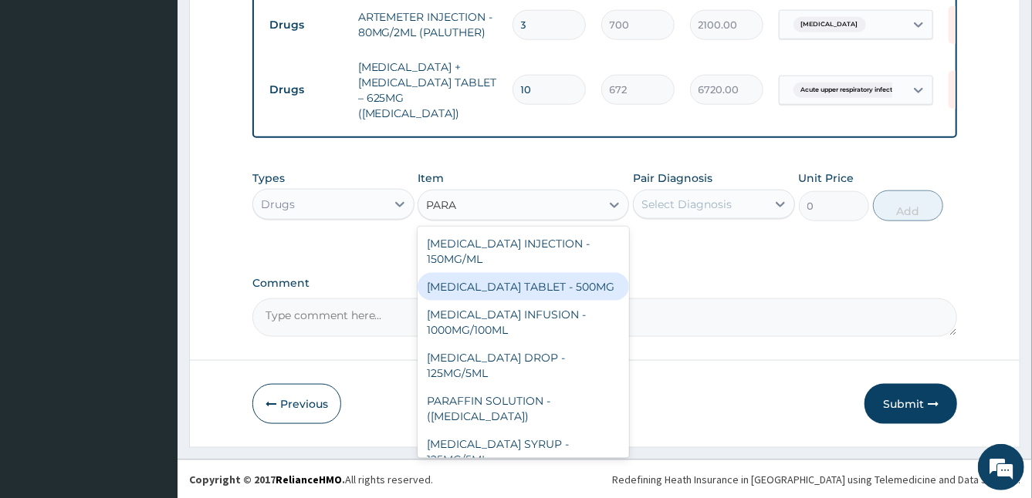
click at [572, 294] on div "PARACETAMOL TABLET - 500MG" at bounding box center [522, 287] width 211 height 28
type input "33.599999999999994"
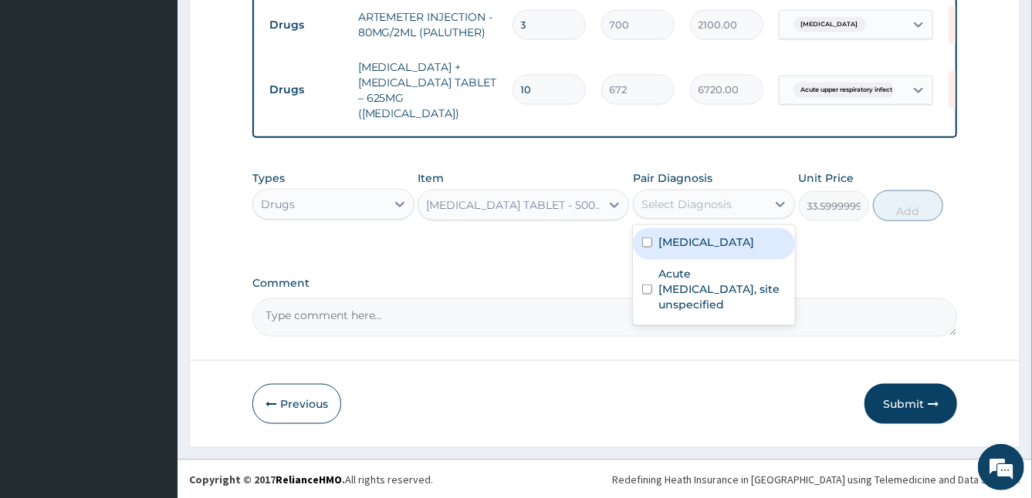
click at [702, 205] on div "Select Diagnosis" at bounding box center [686, 204] width 90 height 15
click at [704, 245] on label "Malaria, unspecified" at bounding box center [706, 242] width 96 height 15
checkbox input "true"
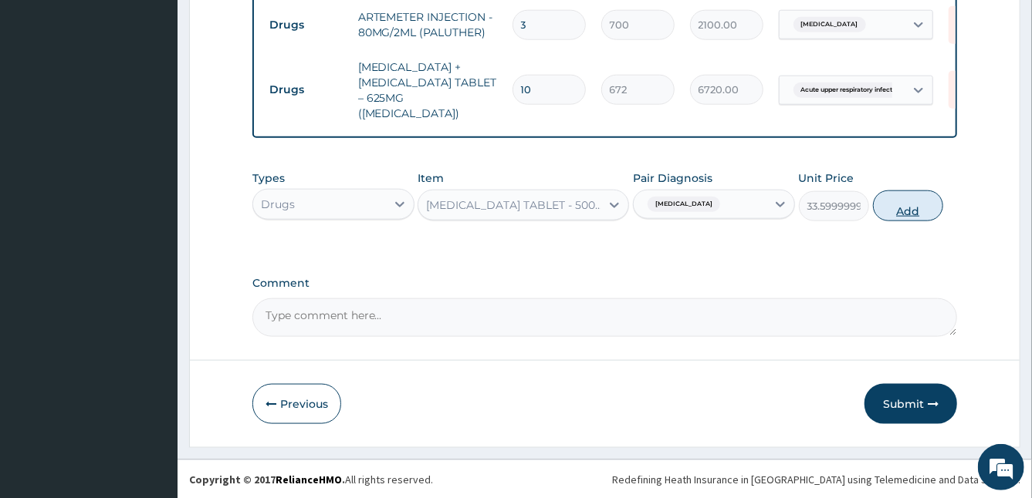
click at [909, 207] on button "Add" at bounding box center [908, 206] width 70 height 31
type input "0"
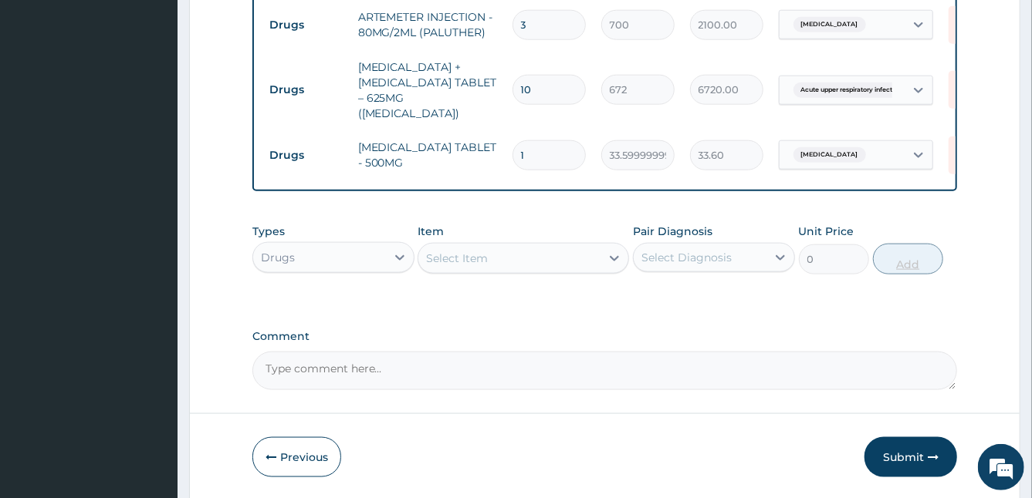
type input "15"
type input "504.00"
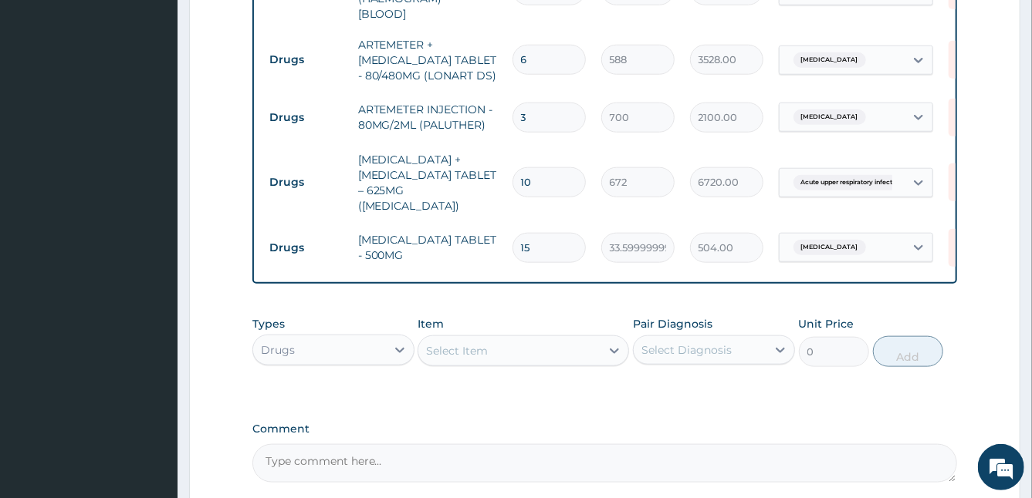
scroll to position [933, 0]
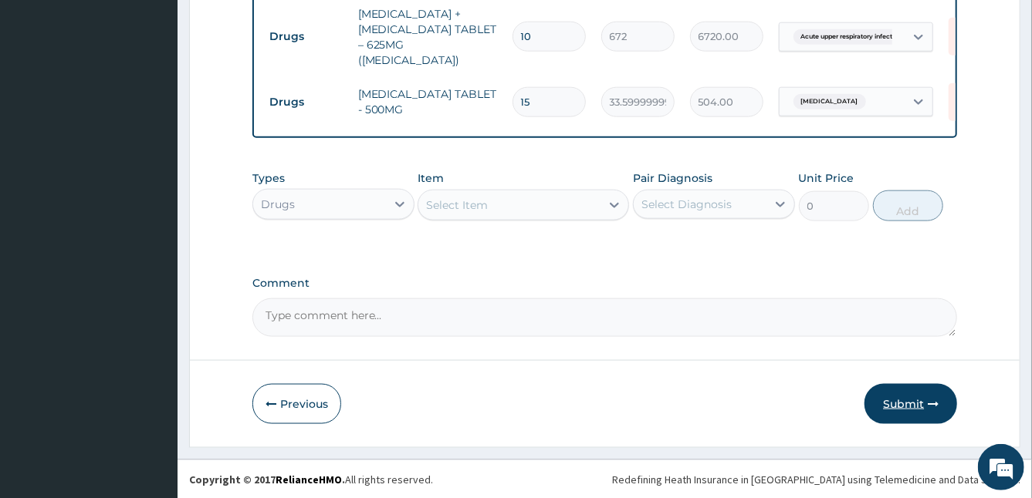
type input "15"
click at [901, 404] on button "Submit" at bounding box center [910, 404] width 93 height 40
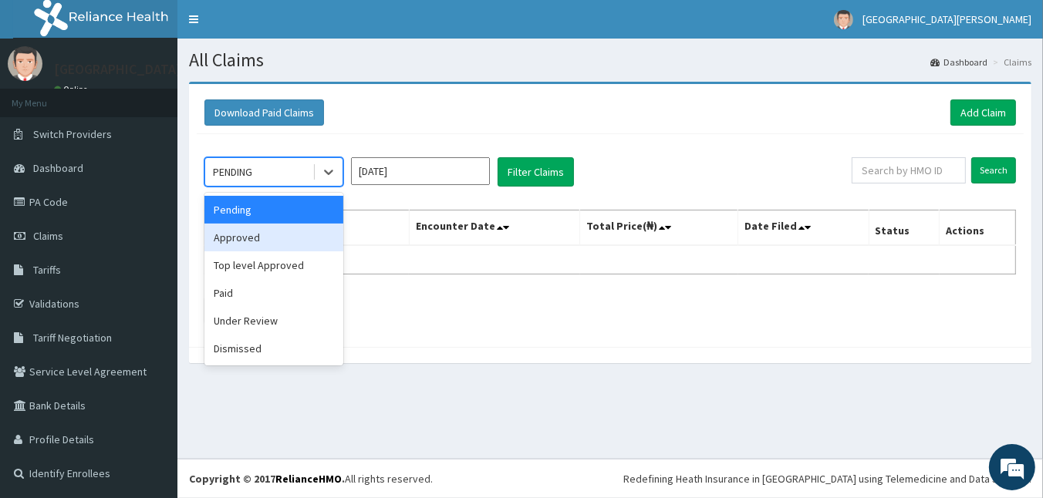
drag, startPoint x: 323, startPoint y: 168, endPoint x: 309, endPoint y: 243, distance: 76.3
click at [309, 187] on div "option Approved focused, 2 of 6. 6 results available. Use Up and Down to choose…" at bounding box center [273, 171] width 139 height 29
click at [309, 243] on div "Approved" at bounding box center [273, 238] width 139 height 28
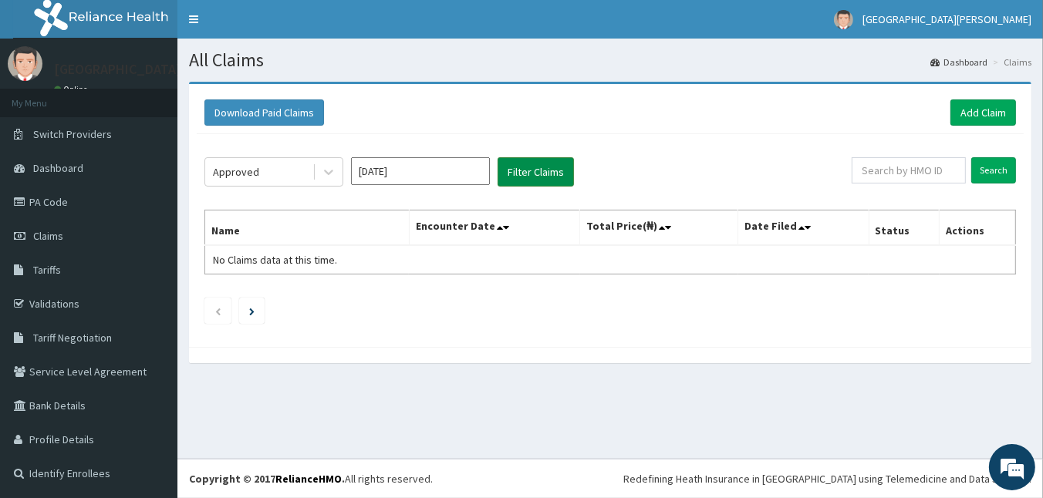
click at [532, 165] on button "Filter Claims" at bounding box center [536, 171] width 76 height 29
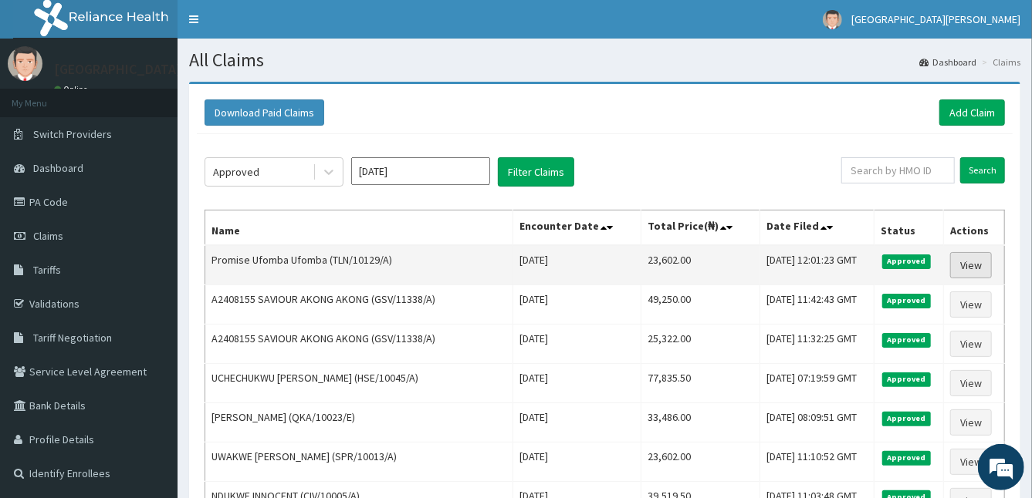
click at [981, 269] on link "View" at bounding box center [971, 265] width 42 height 26
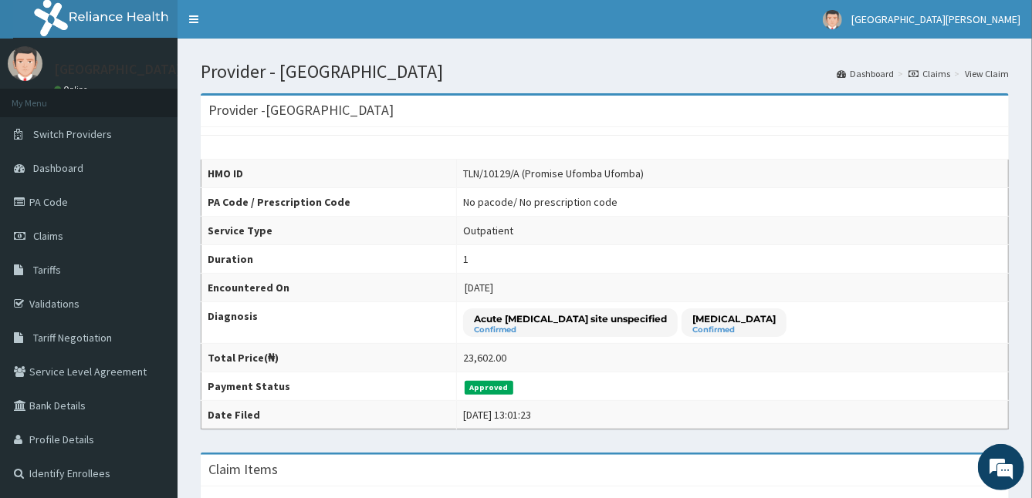
click at [981, 74] on link "View Claim" at bounding box center [986, 73] width 44 height 13
click at [969, 69] on link "View Claim" at bounding box center [986, 73] width 44 height 13
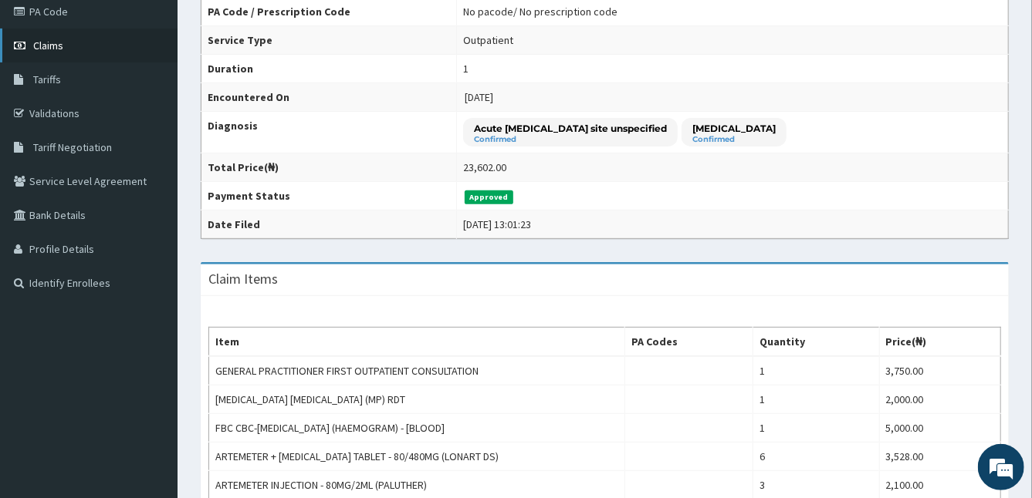
click at [64, 47] on link "Claims" at bounding box center [88, 46] width 177 height 34
